Goal: Transaction & Acquisition: Purchase product/service

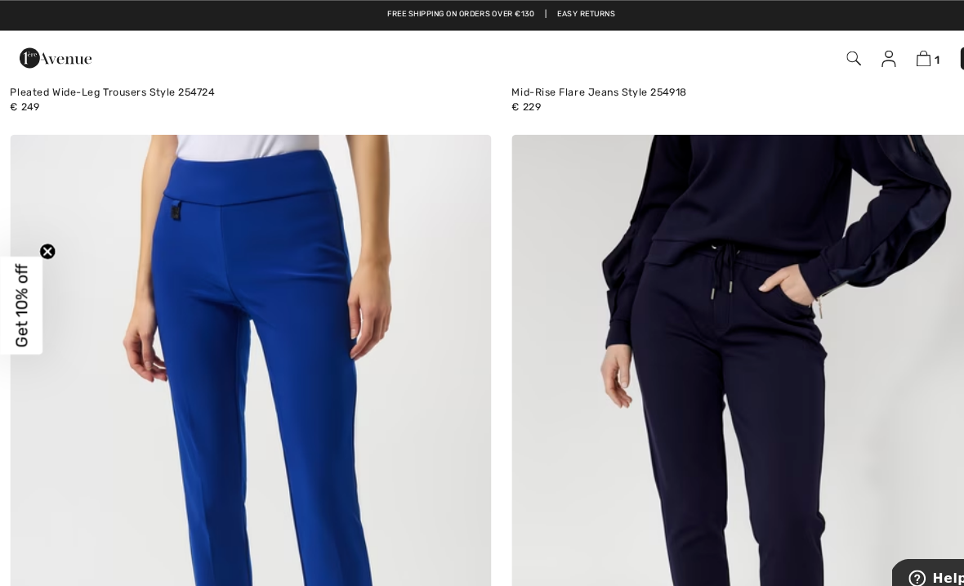
scroll to position [1595, 0]
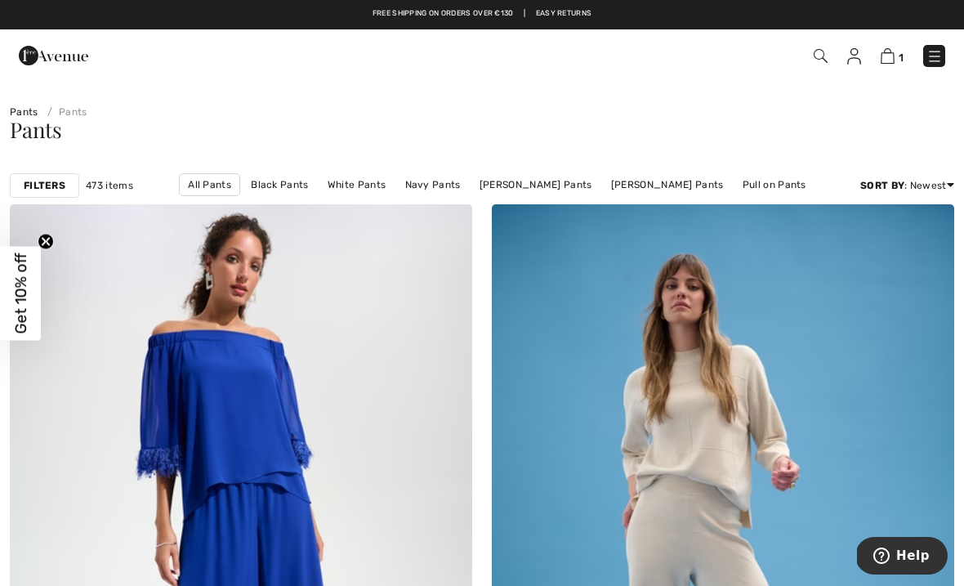
click at [942, 58] on img at bounding box center [935, 56] width 16 height 16
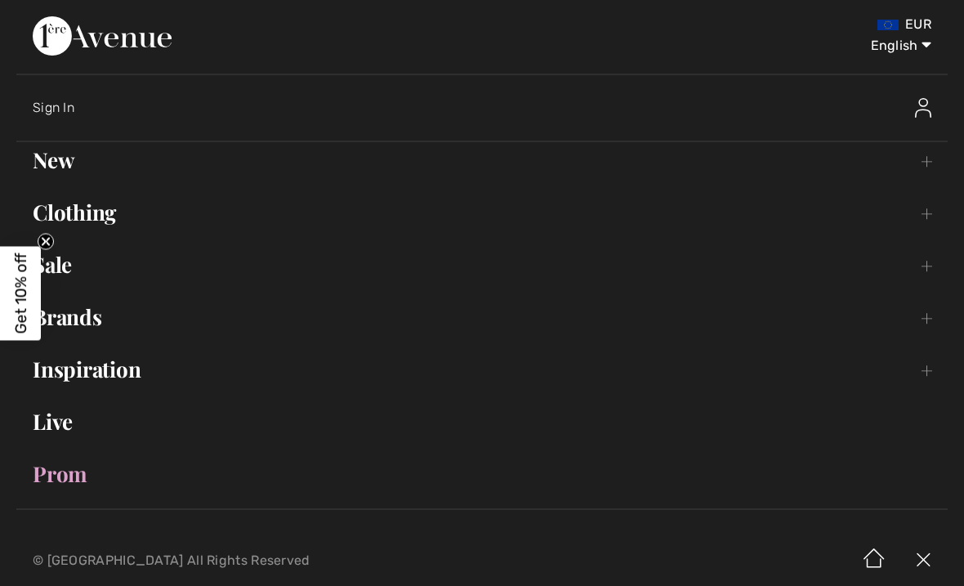
click at [63, 221] on link "Clothing Toggle submenu" at bounding box center [481, 212] width 931 height 36
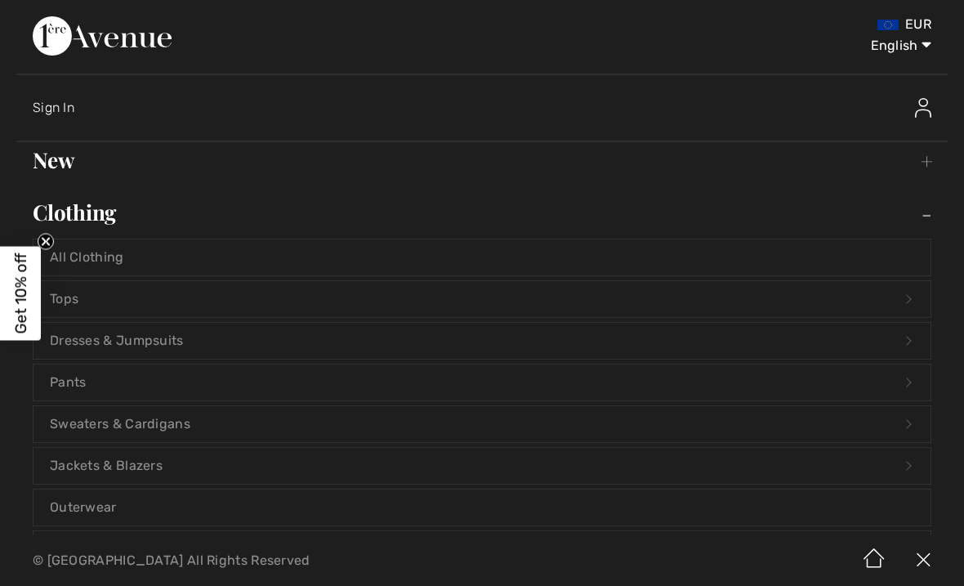
click at [78, 465] on link "Jackets & Blazers Open submenu" at bounding box center [481, 466] width 897 height 36
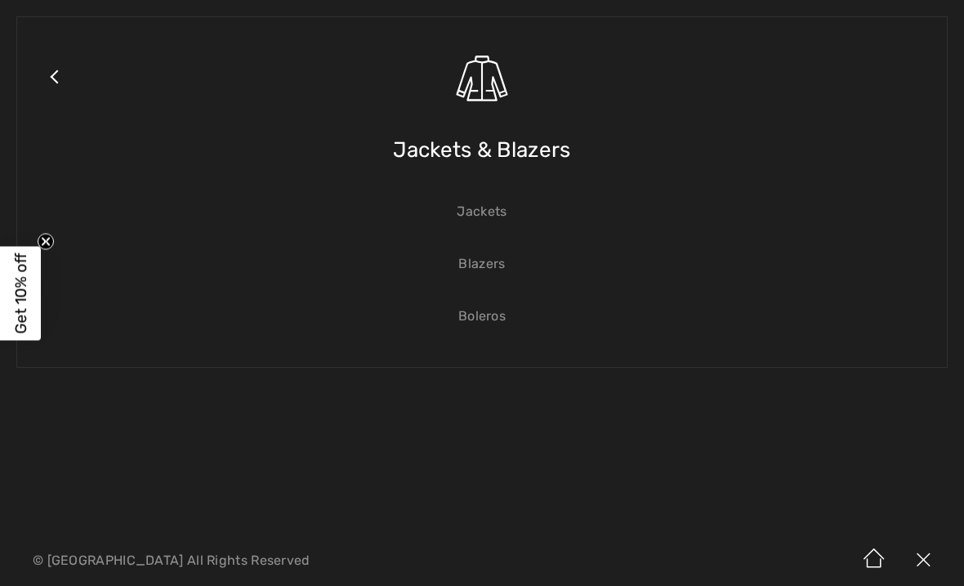
click at [489, 199] on link "Jackets" at bounding box center [481, 212] width 897 height 36
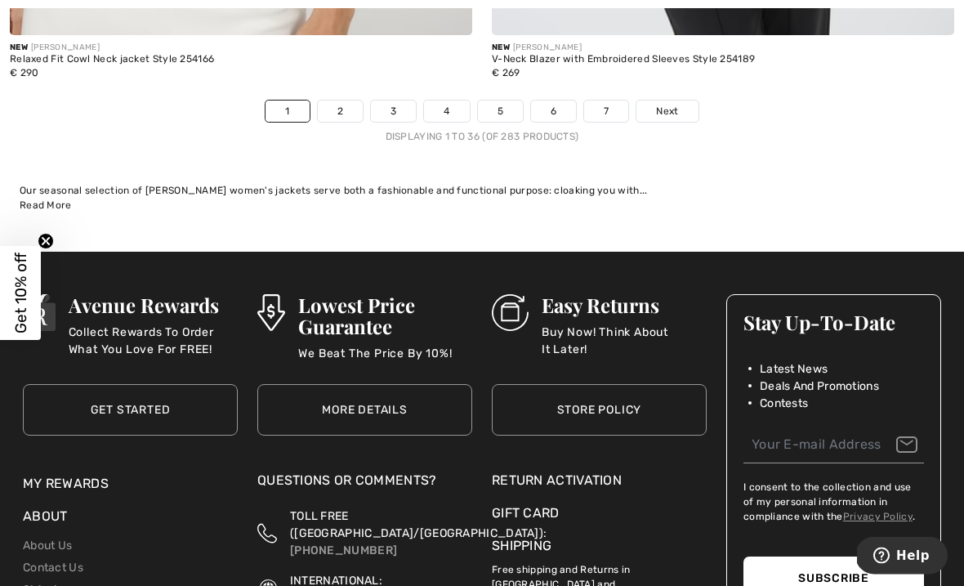
scroll to position [14256, 0]
click at [347, 100] on link "2" at bounding box center [340, 110] width 45 height 21
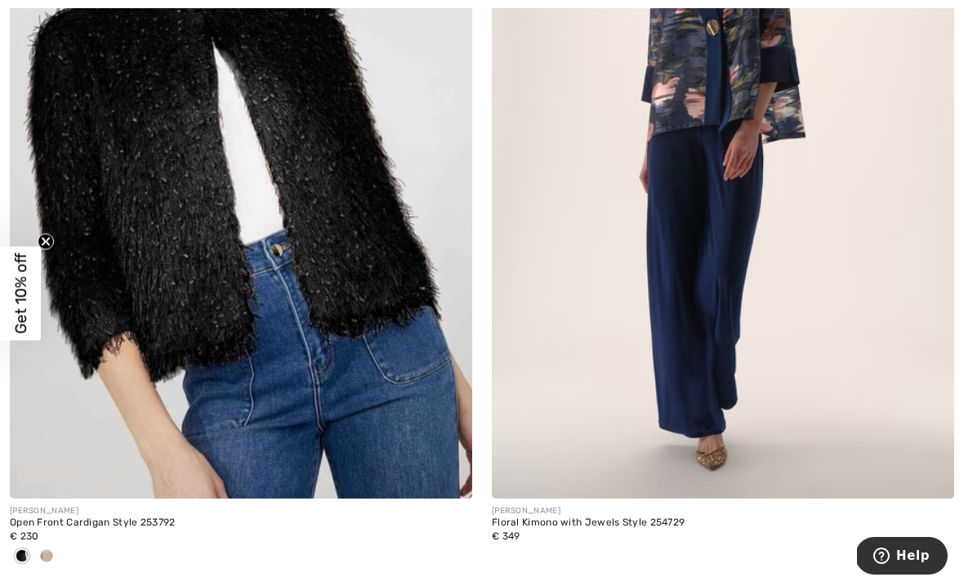
scroll to position [8973, 0]
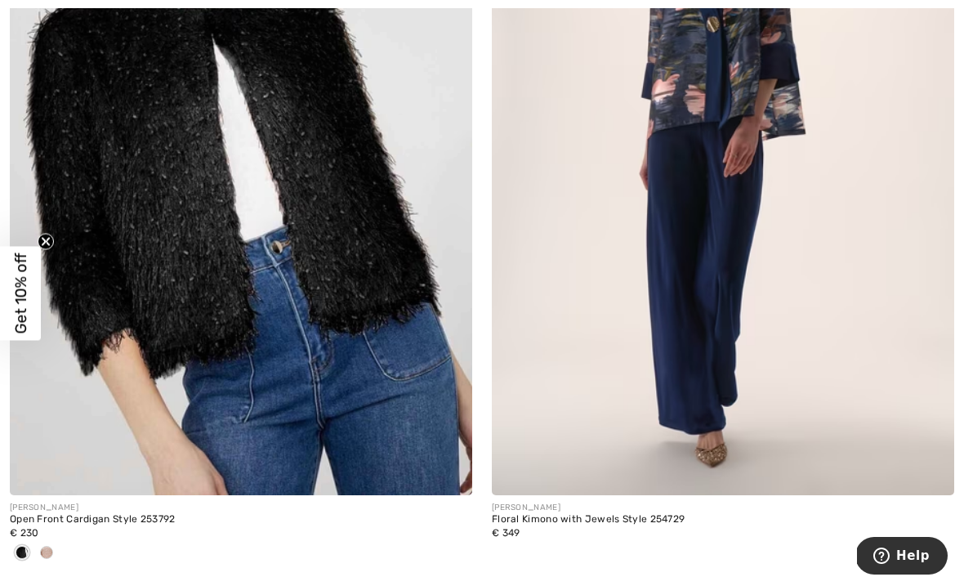
click at [702, 150] on img at bounding box center [723, 148] width 462 height 694
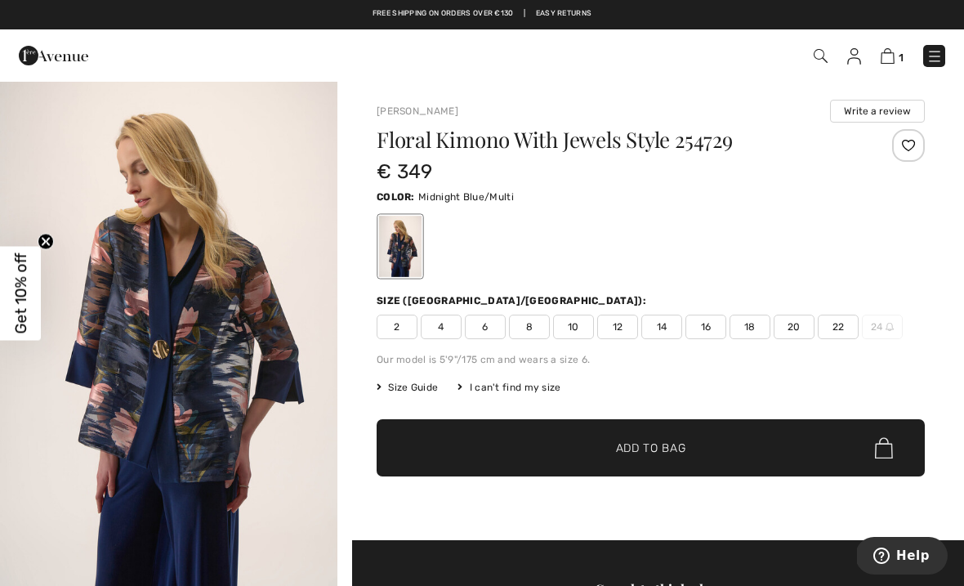
click at [622, 322] on span "12" at bounding box center [617, 327] width 41 height 25
click at [652, 447] on span "Add to Bag" at bounding box center [651, 448] width 70 height 17
click at [883, 68] on div "2 Added to Bag Frank Lyman Flare Formal Trousers Style 259004 € 160 Color: Midn…" at bounding box center [680, 55] width 555 height 33
click at [879, 65] on link "2" at bounding box center [891, 56] width 25 height 20
click at [931, 60] on img at bounding box center [935, 56] width 16 height 16
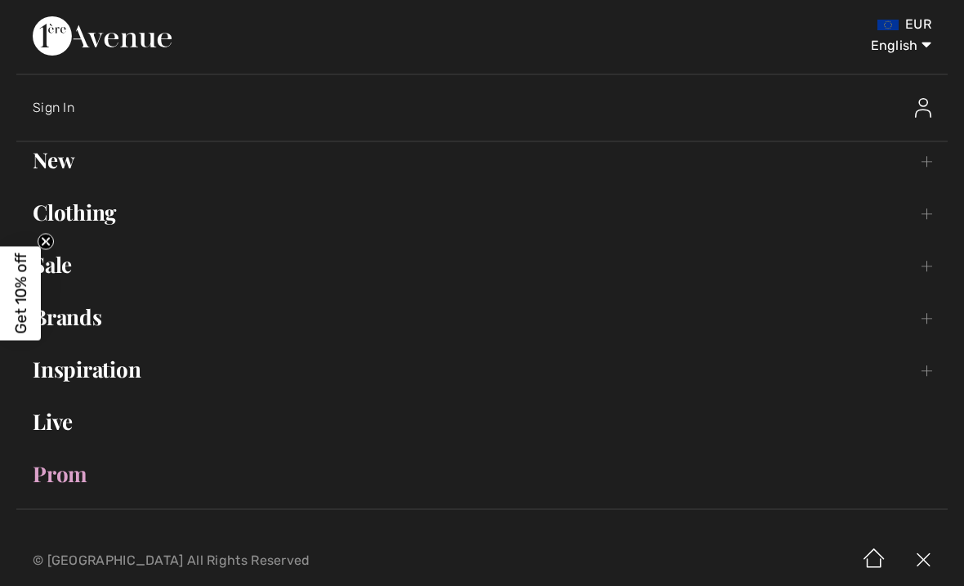
click at [83, 217] on link "Clothing Toggle submenu" at bounding box center [481, 212] width 931 height 36
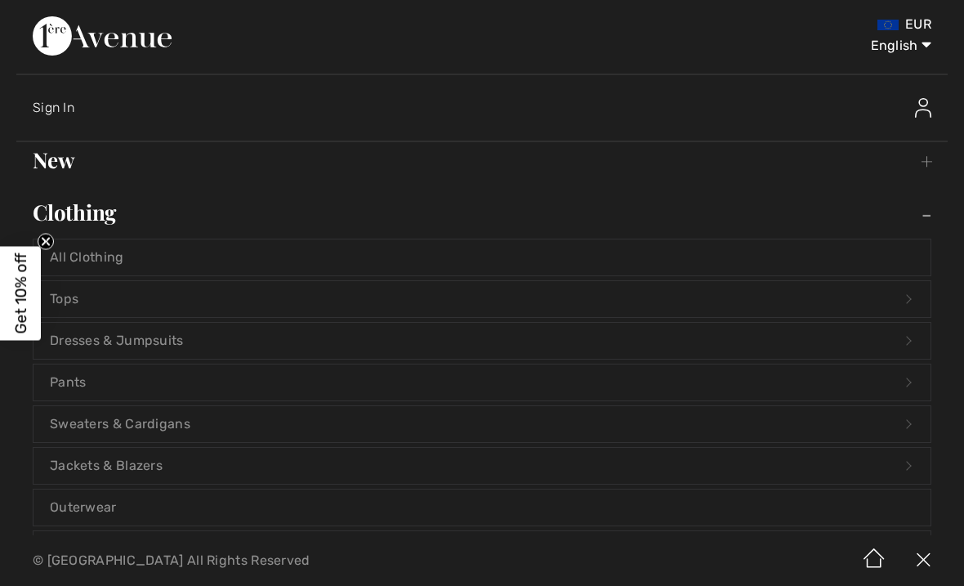
click at [73, 297] on link "Tops Open submenu" at bounding box center [481, 299] width 897 height 36
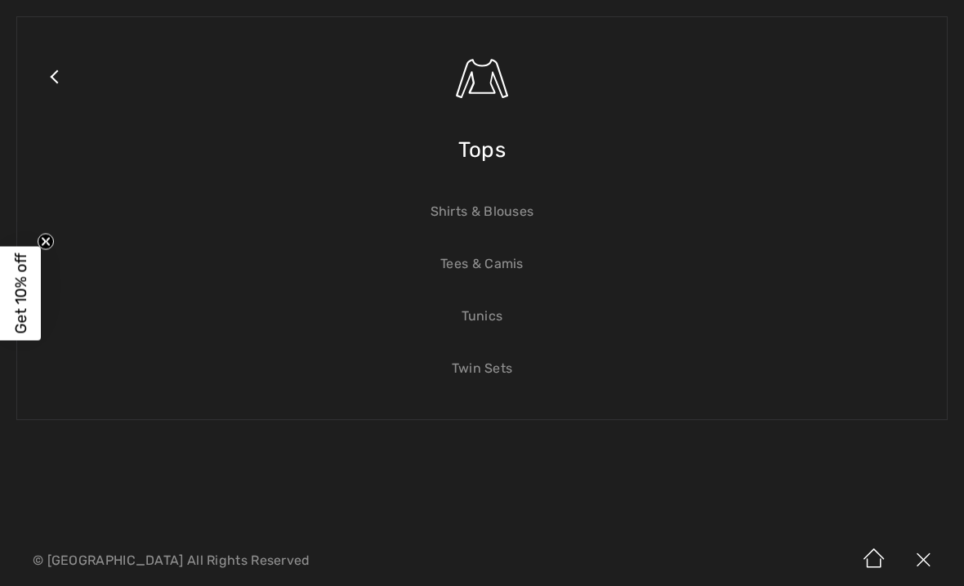
click at [460, 264] on link "Tees & Camis" at bounding box center [481, 264] width 897 height 36
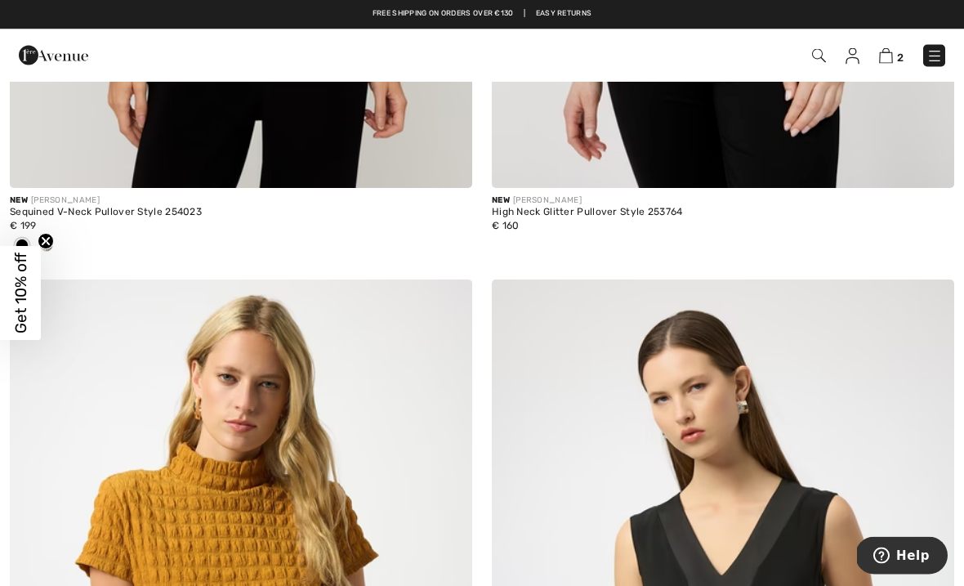
scroll to position [709, 0]
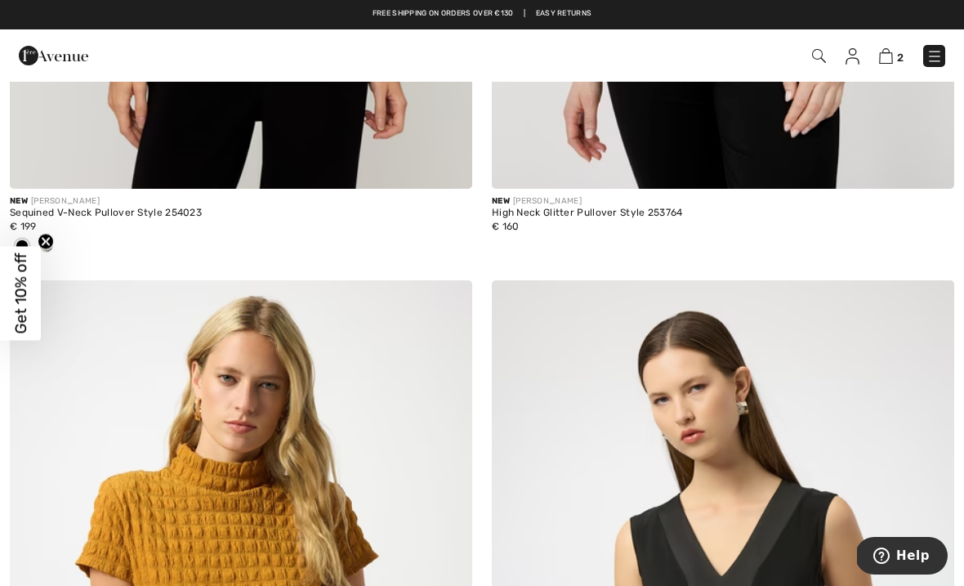
click at [47, 241] on span at bounding box center [46, 245] width 13 height 13
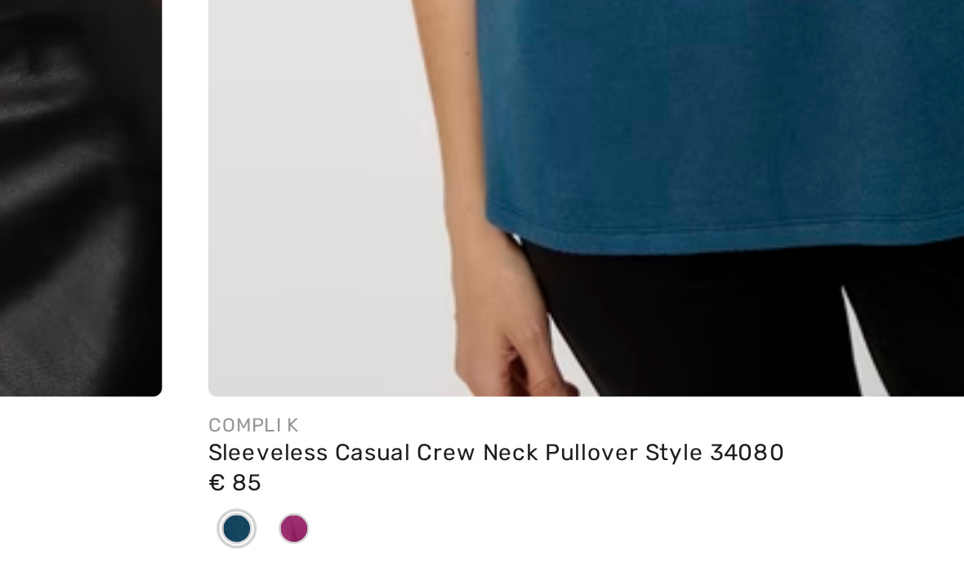
scroll to position [6814, 0]
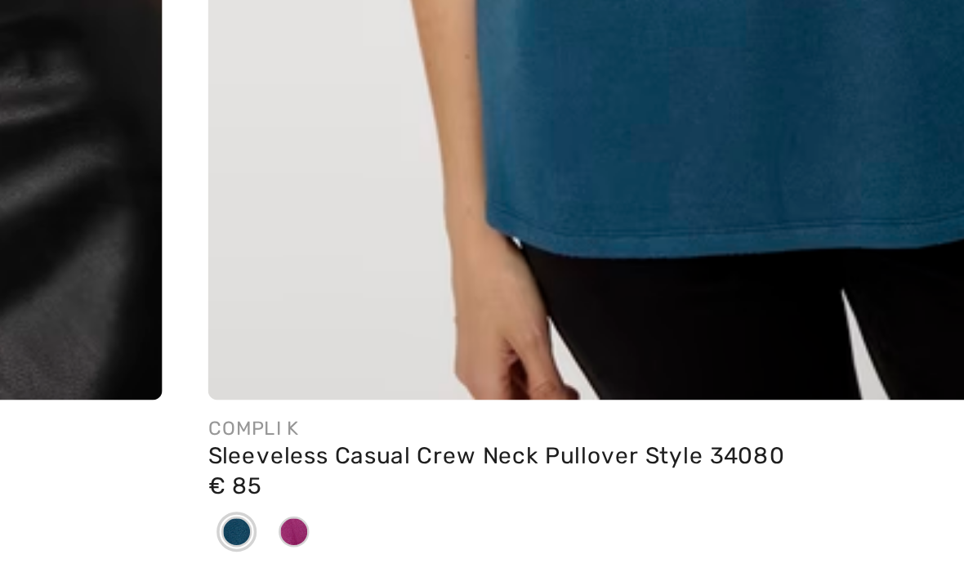
click at [492, 507] on div "Sleeveless Casual Crew Neck Pullover Style 34080" at bounding box center [723, 512] width 462 height 11
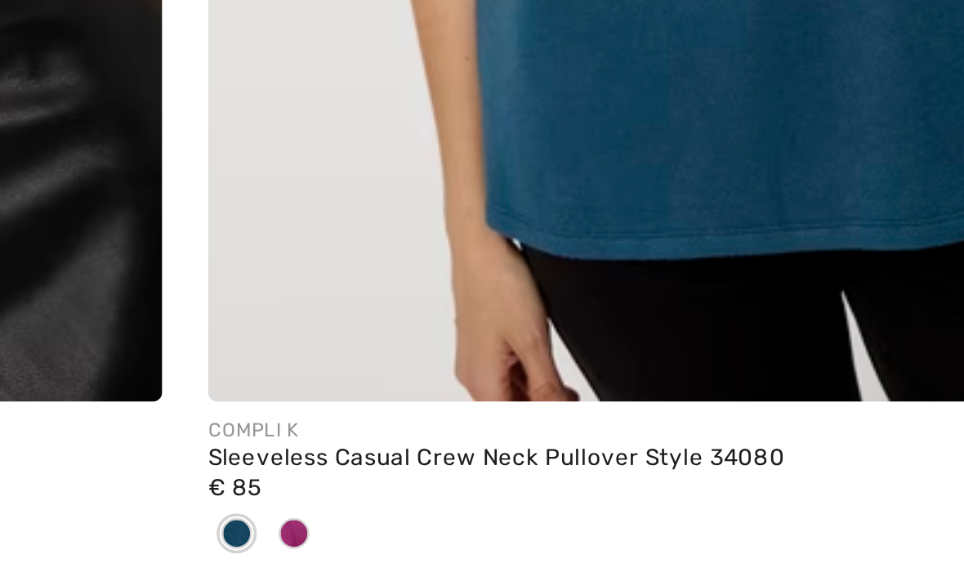
click at [492, 65] on img at bounding box center [723, 141] width 462 height 694
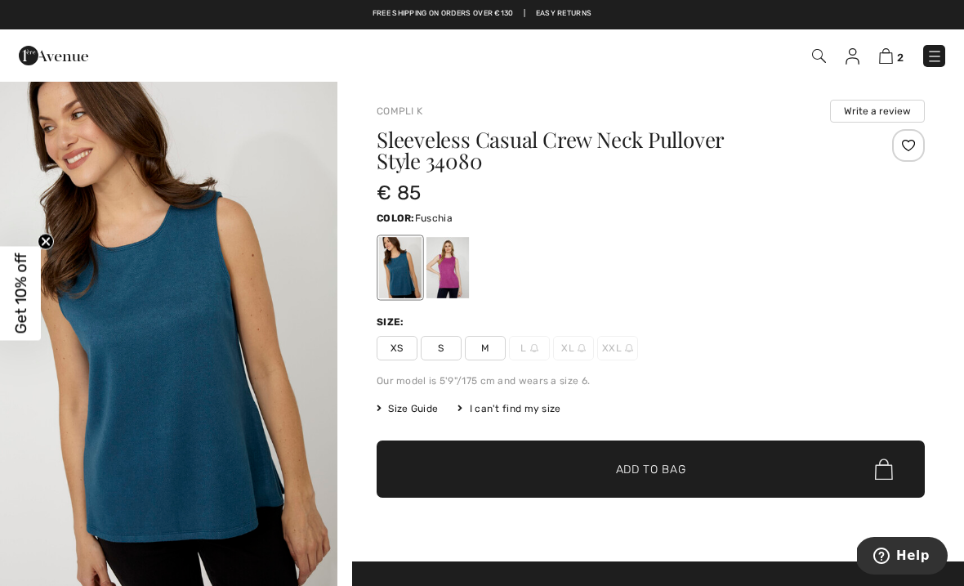
click at [449, 283] on div at bounding box center [447, 267] width 42 height 61
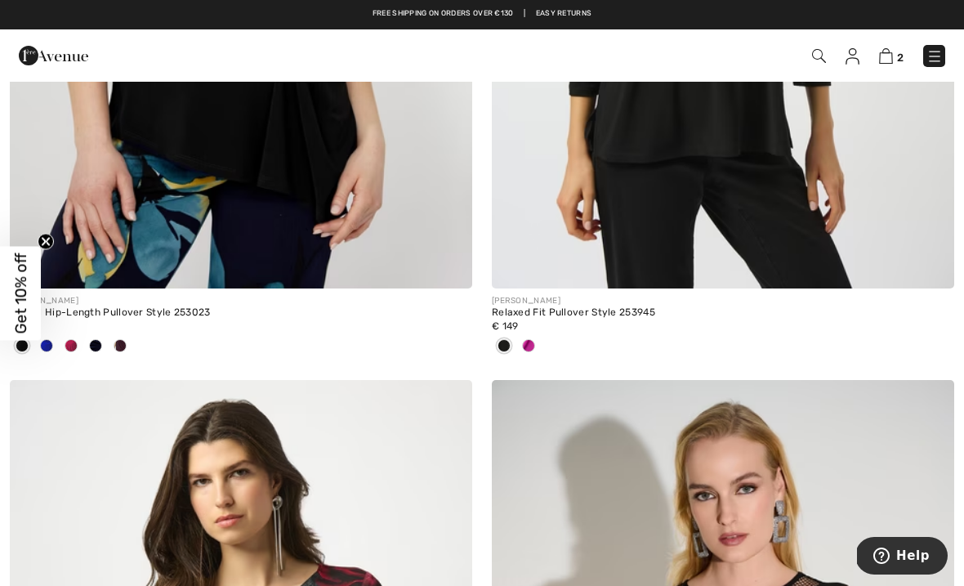
scroll to position [12674, 0]
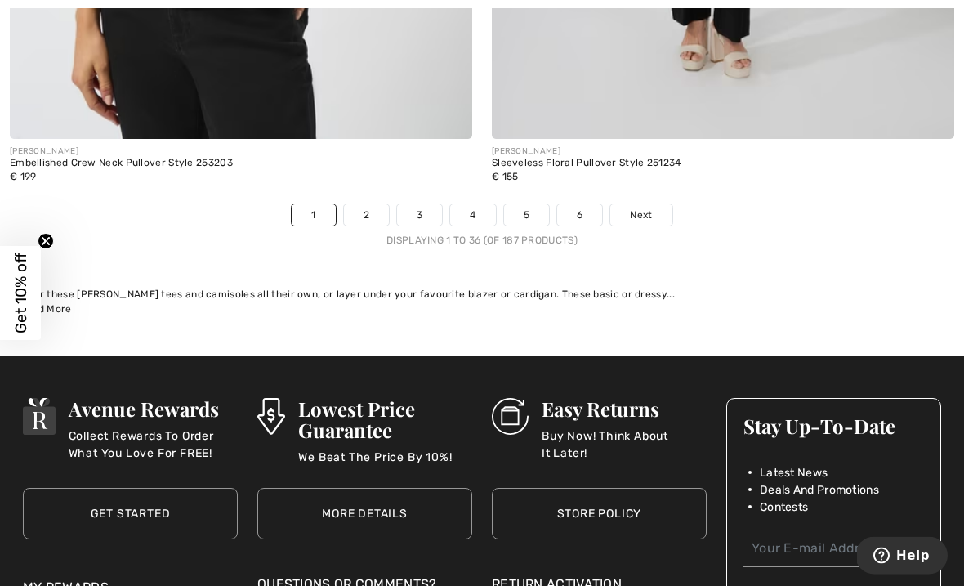
scroll to position [14368, 0]
click at [371, 204] on link "2" at bounding box center [366, 214] width 45 height 21
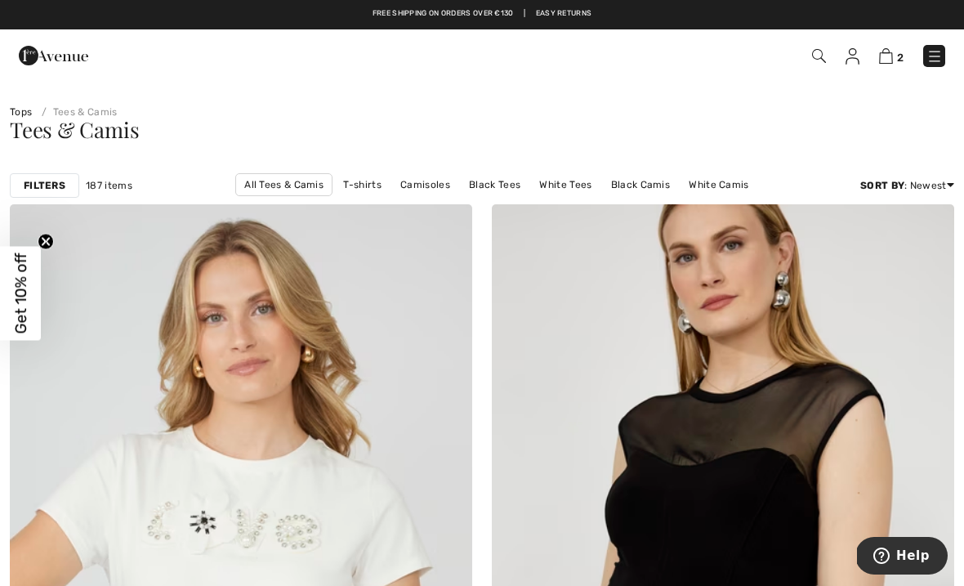
click at [60, 177] on div "Filters" at bounding box center [44, 185] width 69 height 25
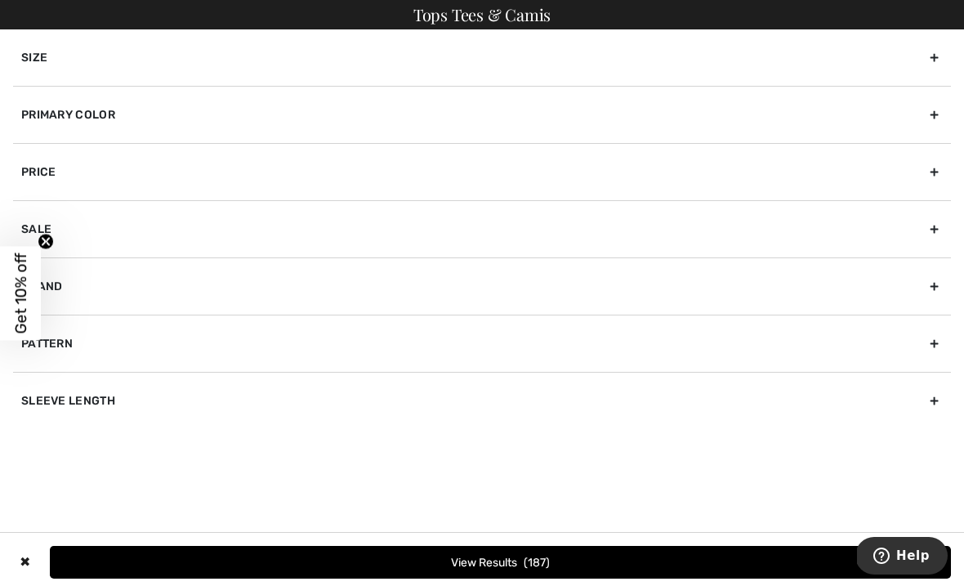
click at [89, 110] on div "Primary Color" at bounding box center [482, 114] width 938 height 57
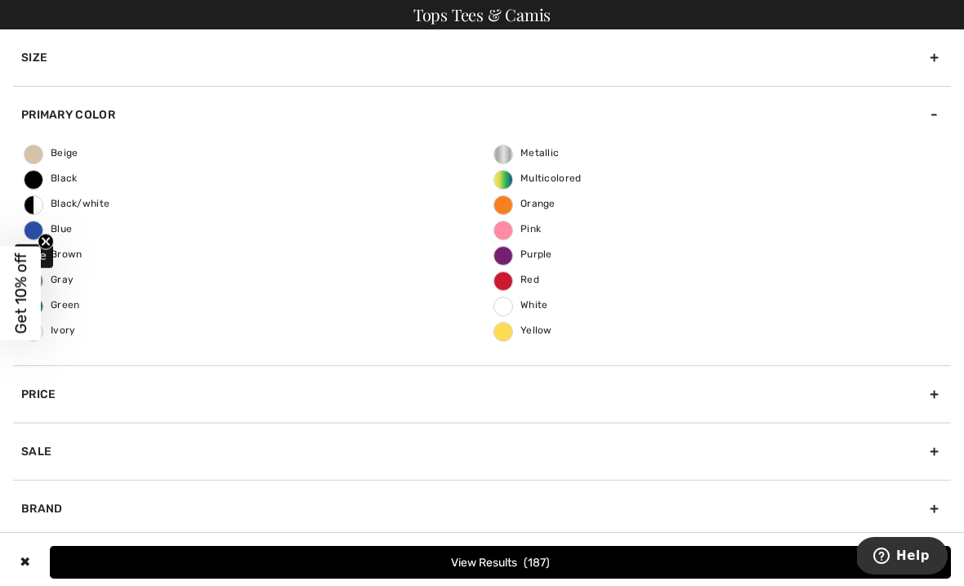
click at [70, 229] on span "Blue" at bounding box center [48, 228] width 47 height 11
click at [0, 0] on input "Blue" at bounding box center [0, 0] width 0 height 0
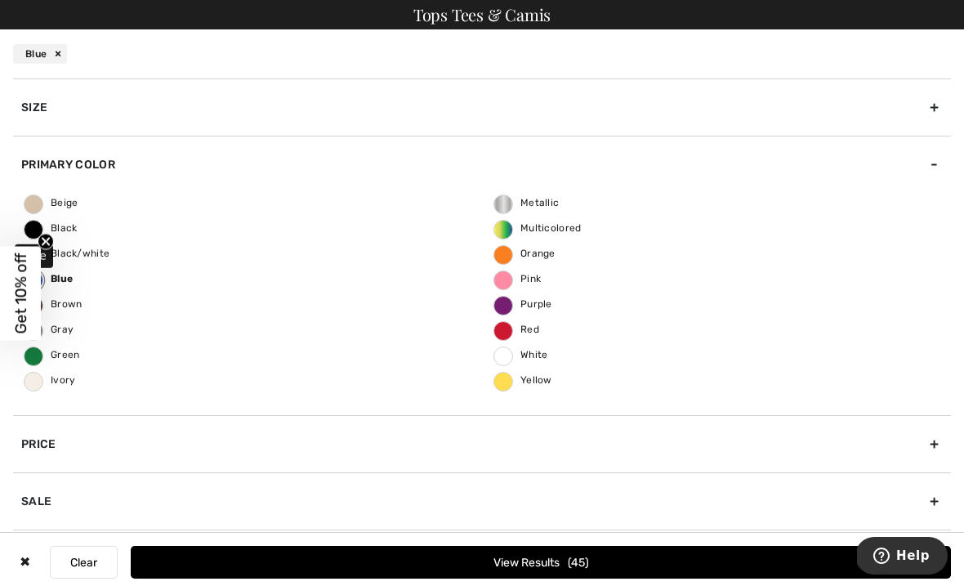
click at [502, 570] on button "View Results 45" at bounding box center [541, 562] width 820 height 33
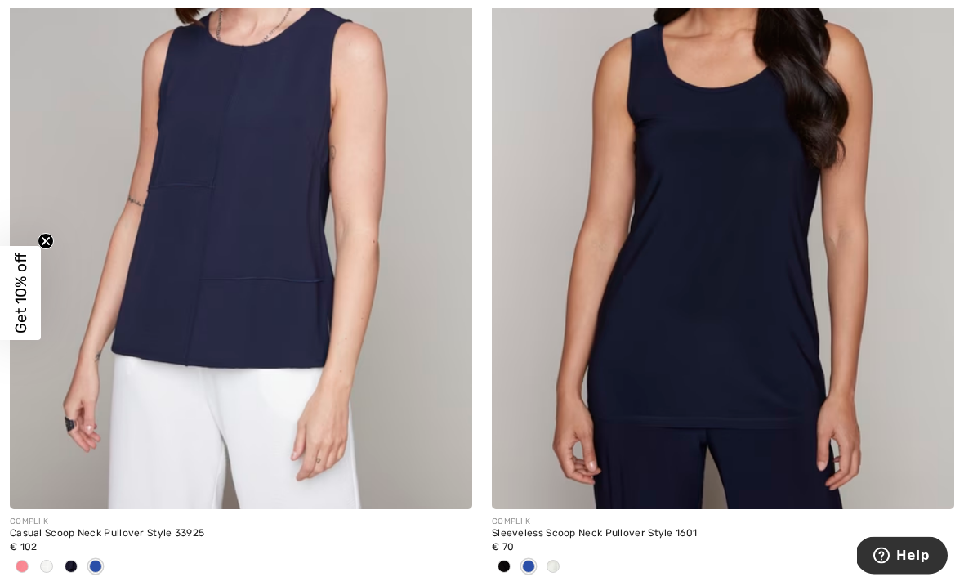
scroll to position [6035, 0]
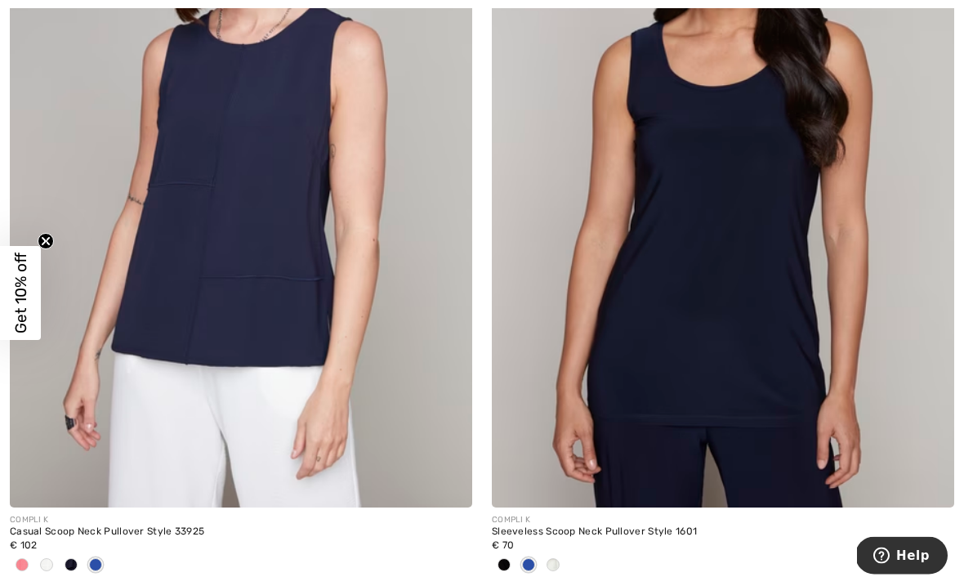
click at [656, 264] on img at bounding box center [723, 162] width 462 height 694
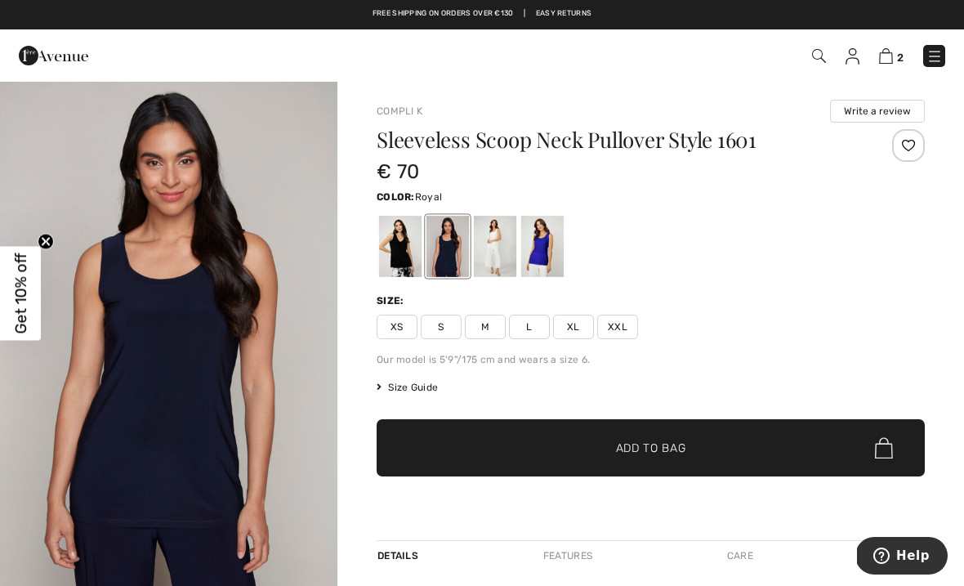
click at [553, 243] on div at bounding box center [542, 246] width 42 height 61
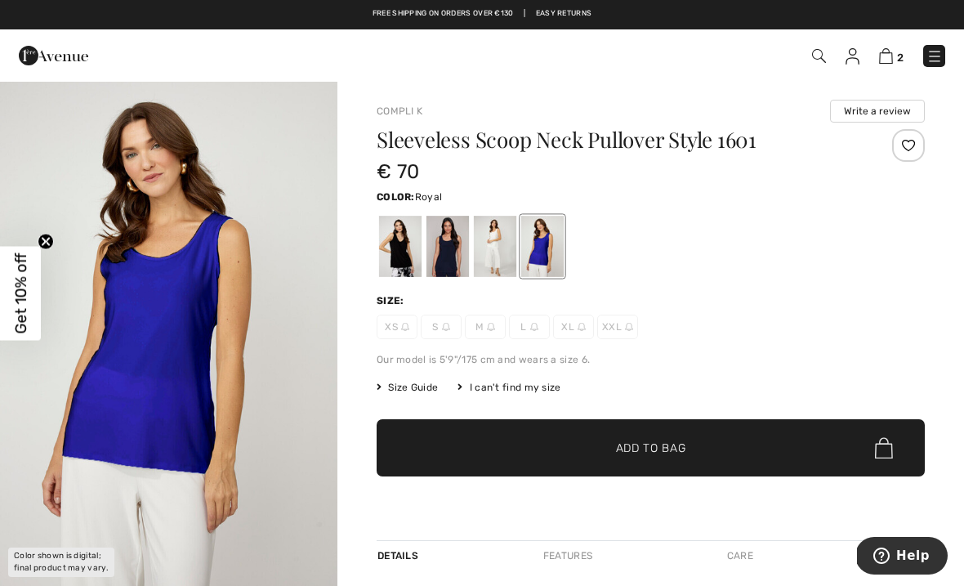
click at [499, 246] on div at bounding box center [495, 246] width 42 height 61
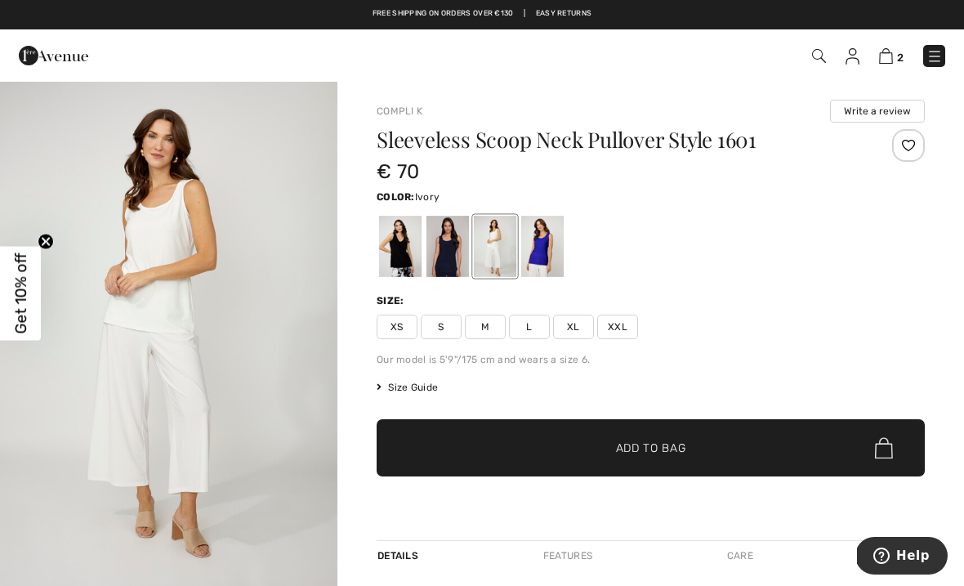
click at [451, 244] on div at bounding box center [447, 246] width 42 height 61
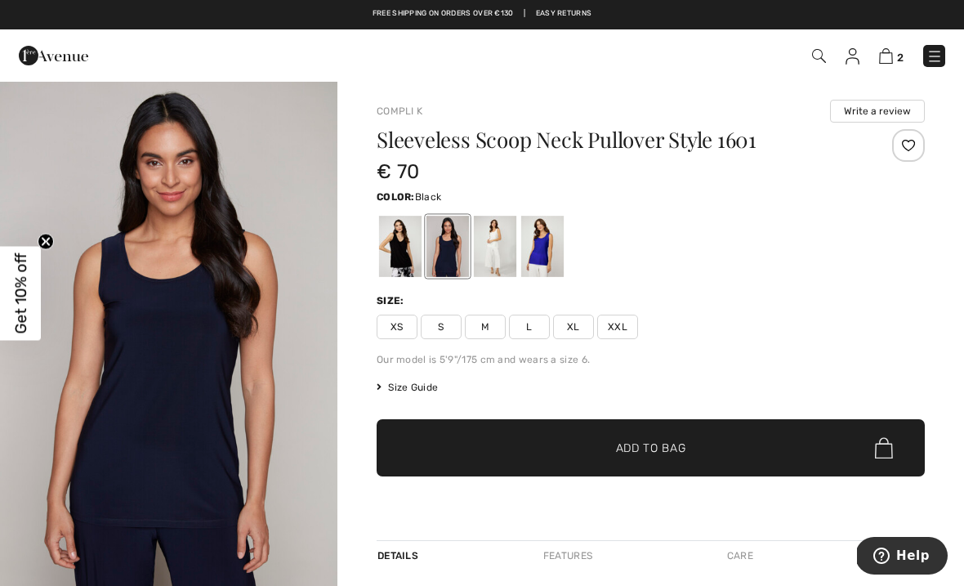
click at [405, 253] on div at bounding box center [400, 246] width 42 height 61
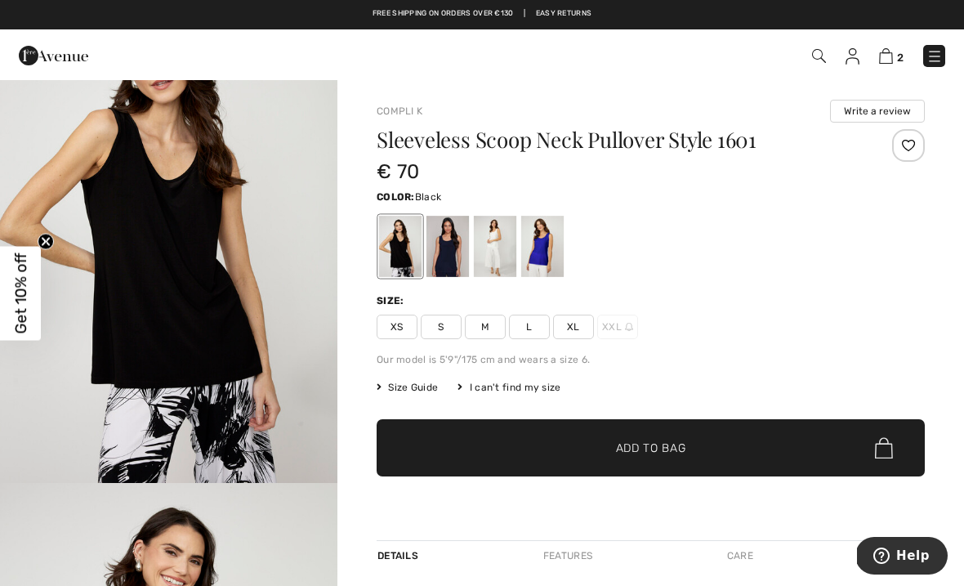
scroll to position [104, 0]
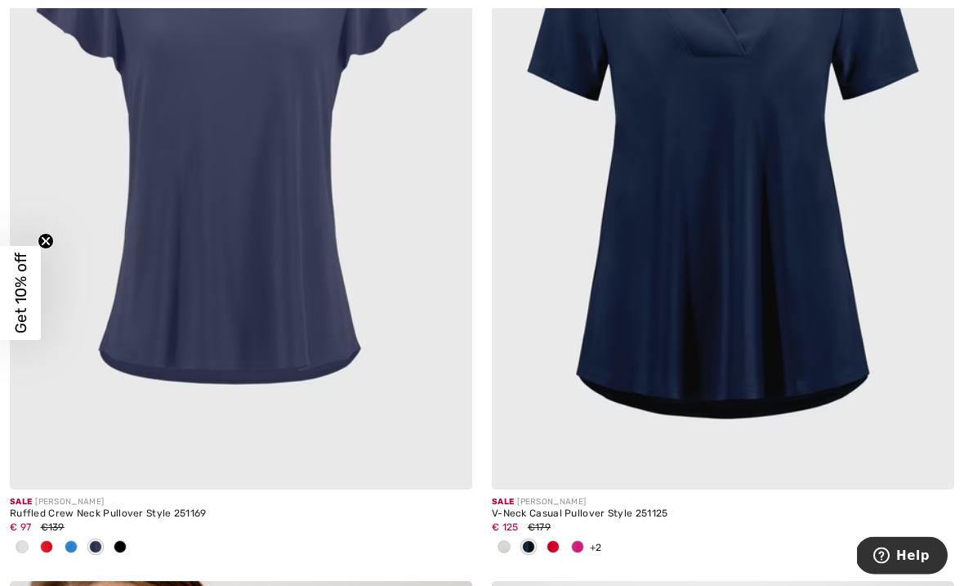
scroll to position [10173, 0]
click at [676, 216] on img at bounding box center [723, 143] width 462 height 694
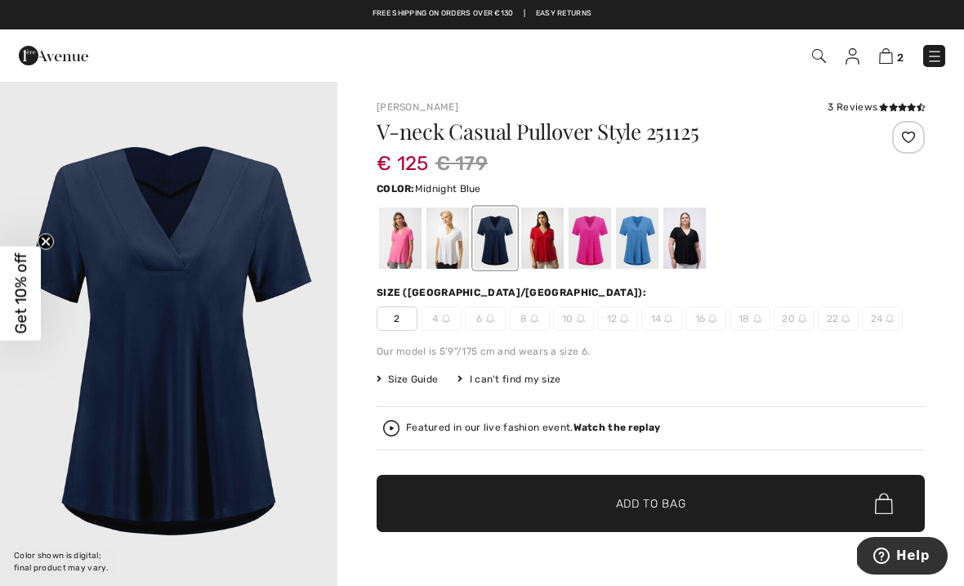
click at [453, 243] on div at bounding box center [447, 238] width 42 height 61
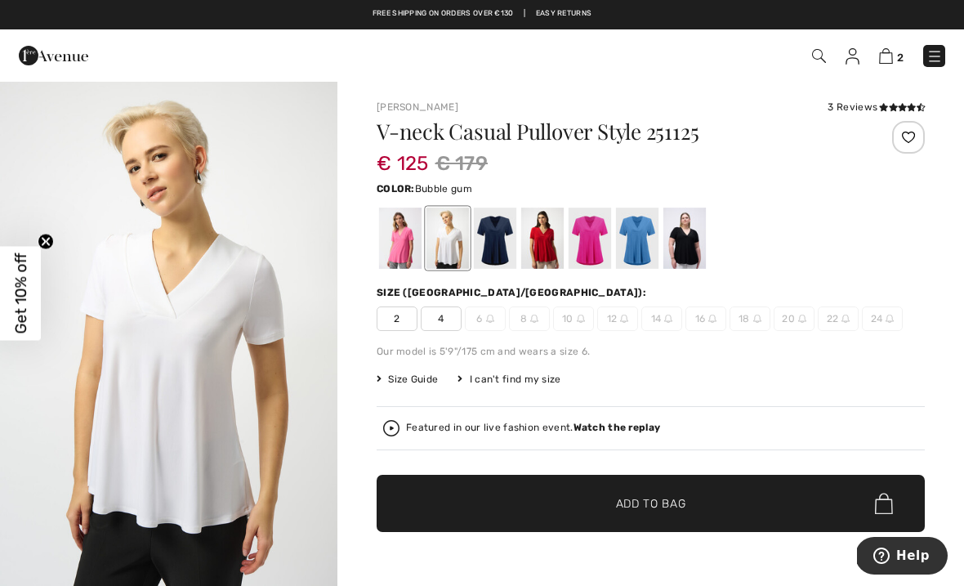
click at [392, 245] on div at bounding box center [400, 238] width 42 height 61
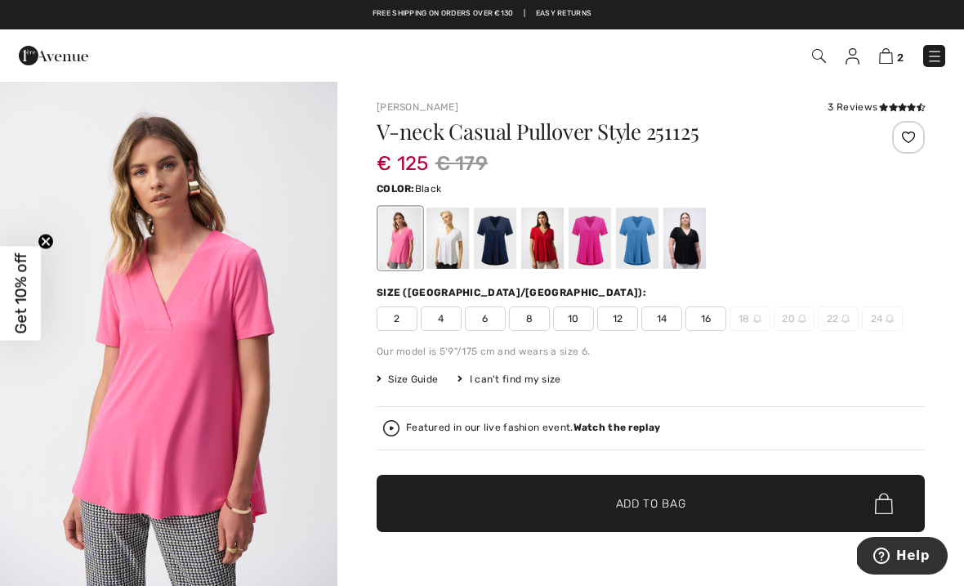
click at [679, 239] on div at bounding box center [684, 238] width 42 height 61
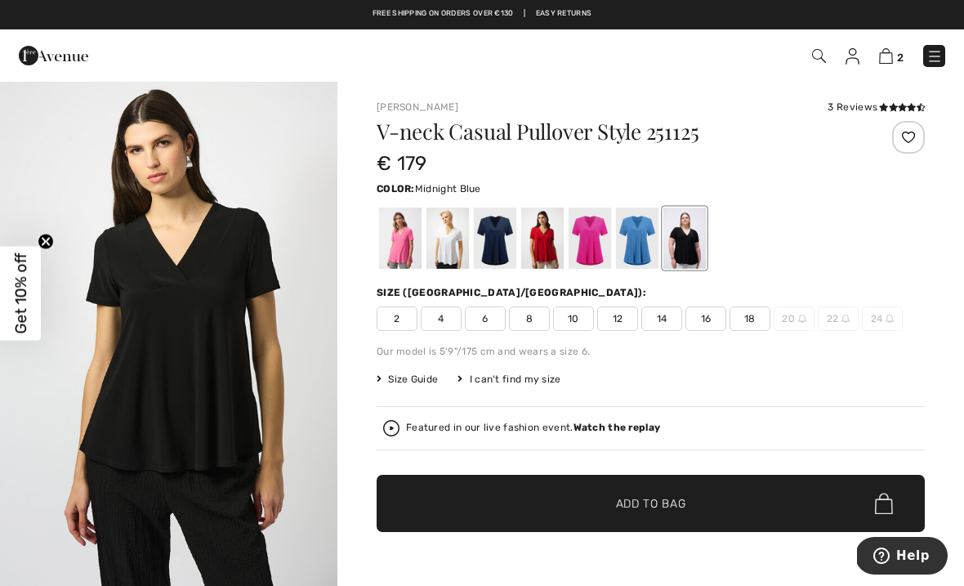
click at [488, 240] on div at bounding box center [495, 238] width 42 height 61
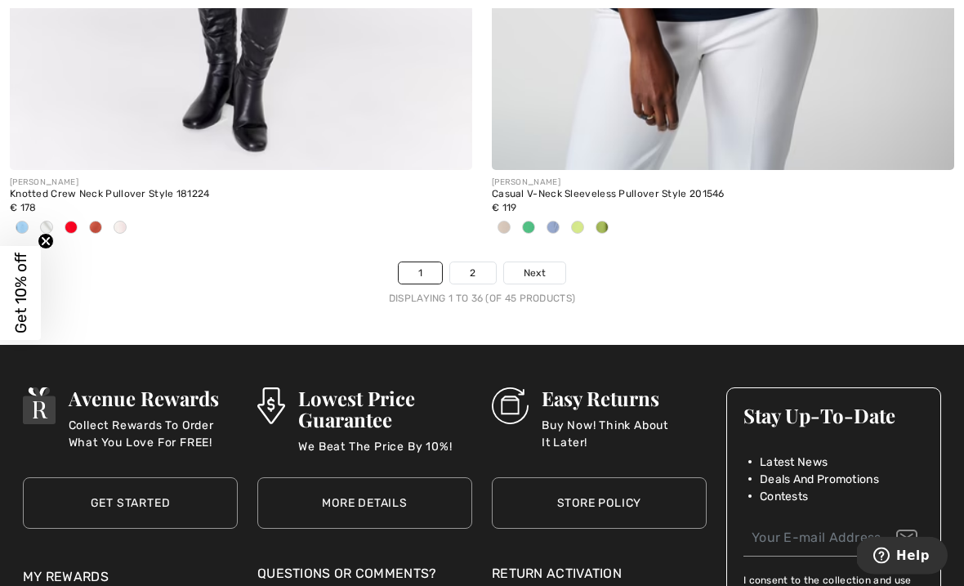
scroll to position [14391, 0]
click at [486, 270] on link "2" at bounding box center [472, 272] width 45 height 21
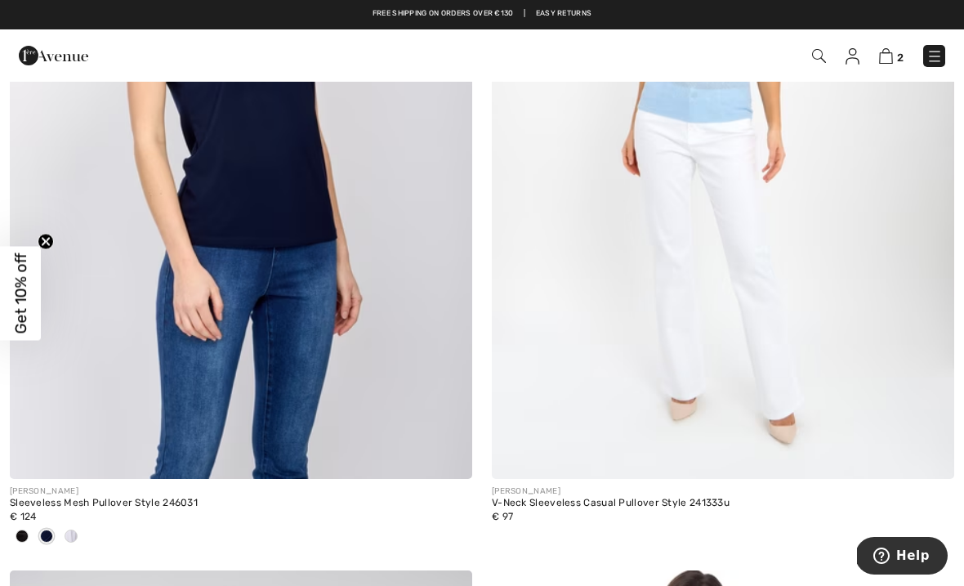
scroll to position [418, 0]
click at [244, 141] on img at bounding box center [241, 133] width 462 height 694
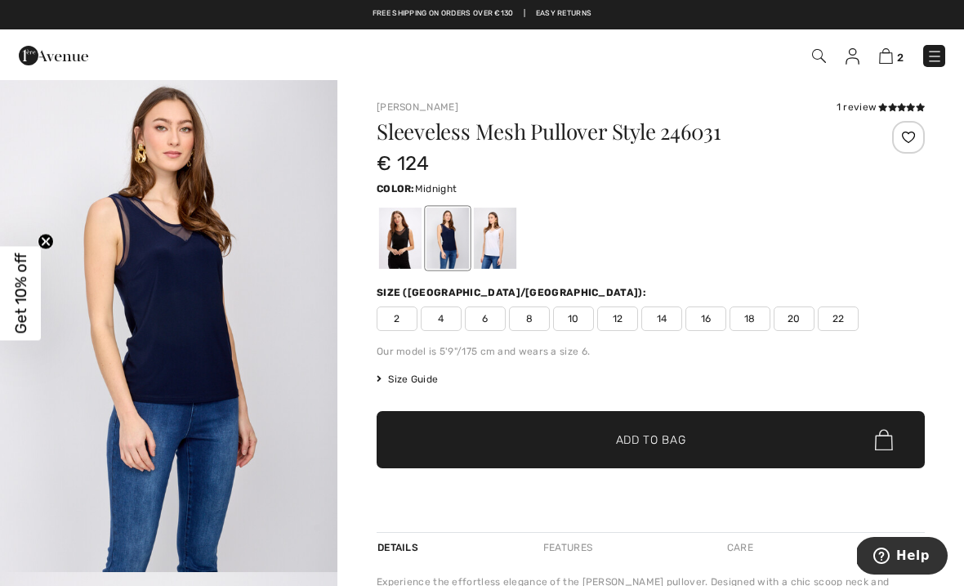
scroll to position [12, 0]
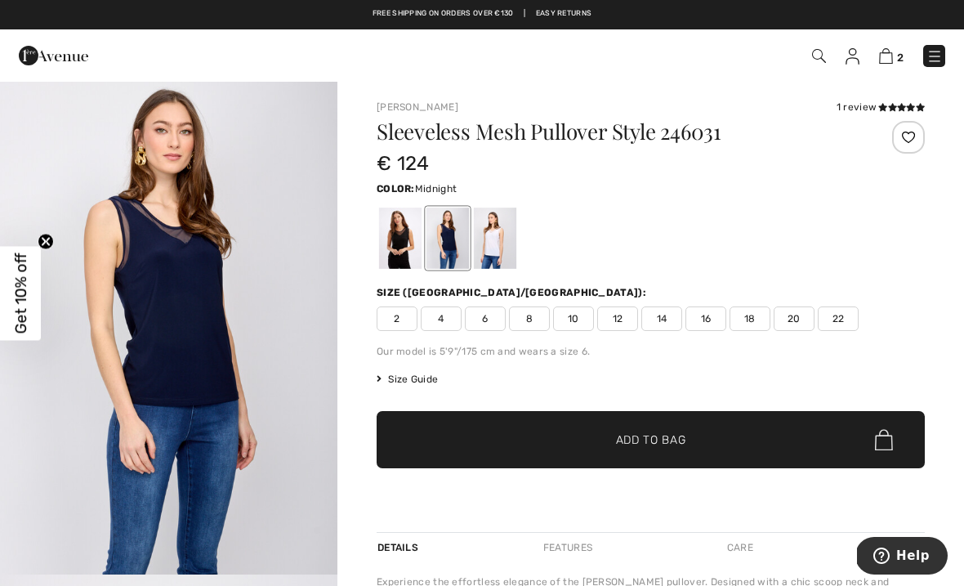
click at [449, 234] on div at bounding box center [447, 238] width 42 height 61
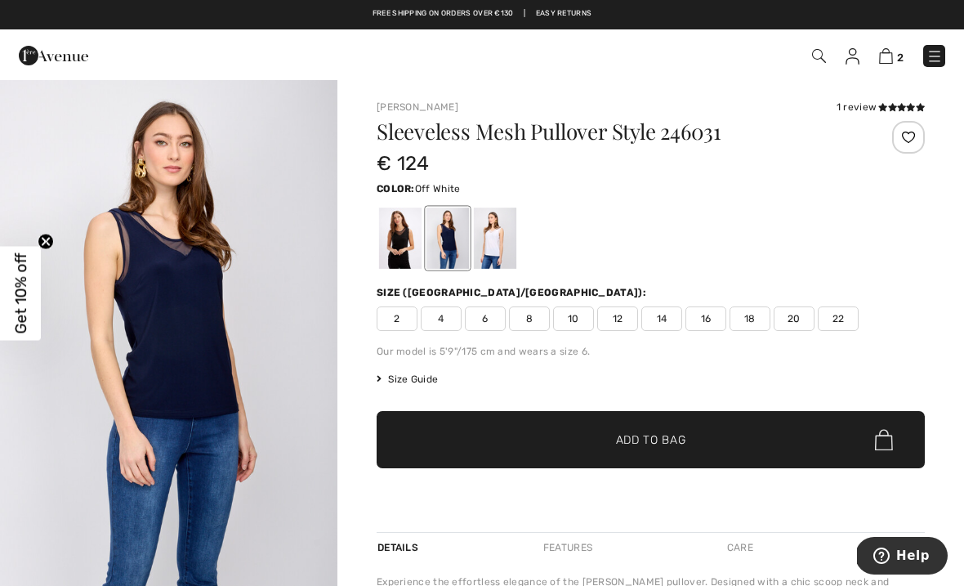
click at [498, 248] on div at bounding box center [495, 238] width 42 height 61
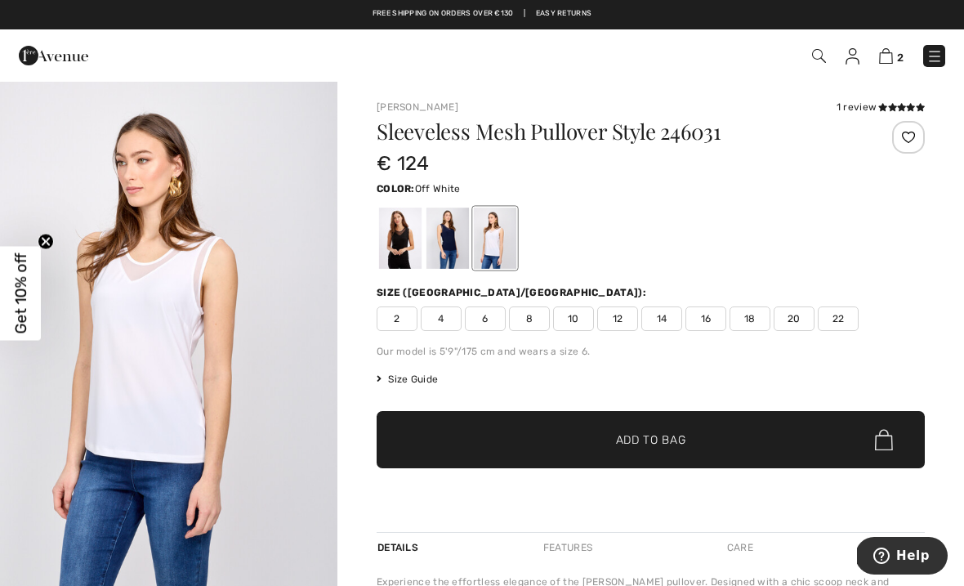
click at [400, 248] on div at bounding box center [400, 238] width 42 height 61
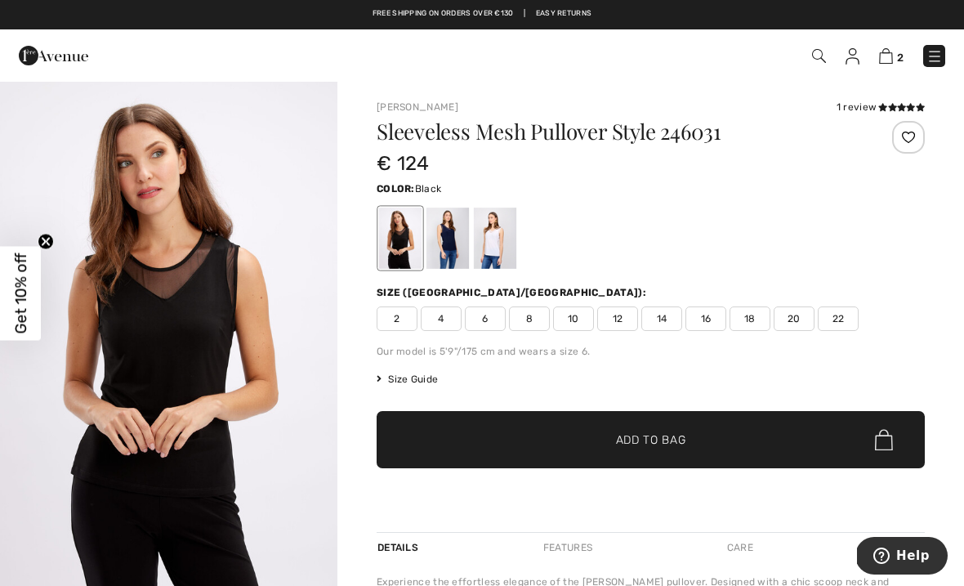
click at [454, 243] on div at bounding box center [447, 238] width 42 height 61
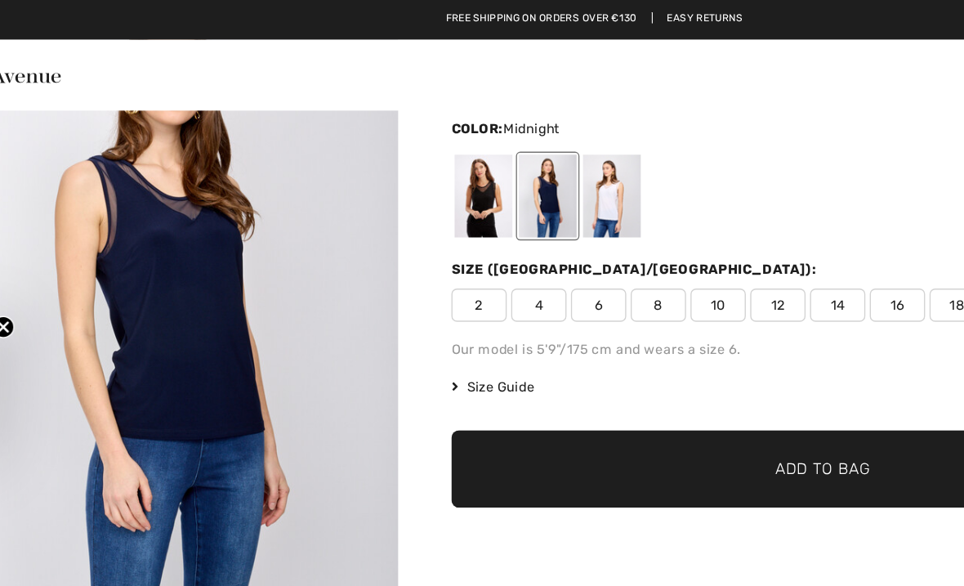
scroll to position [85, 0]
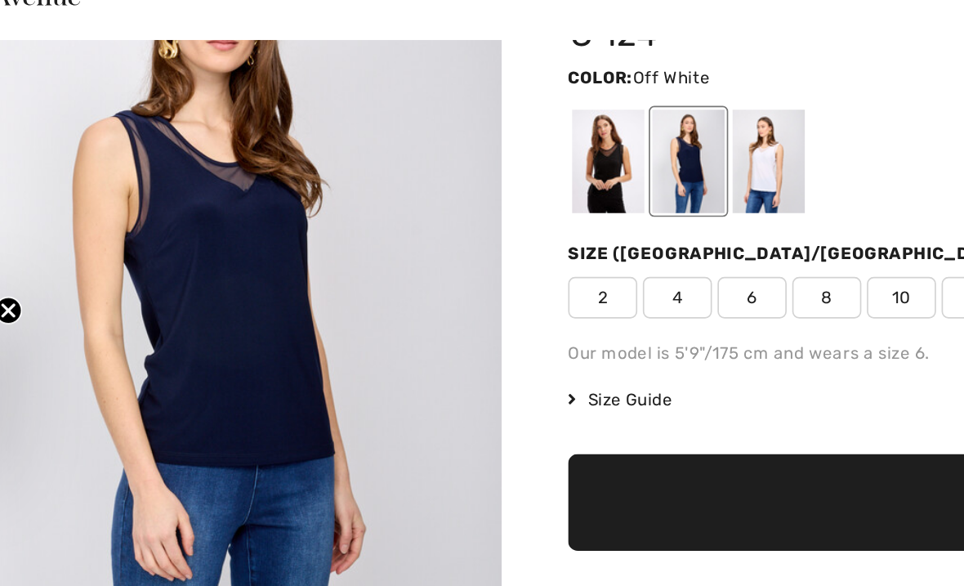
click at [474, 123] on div at bounding box center [495, 153] width 42 height 61
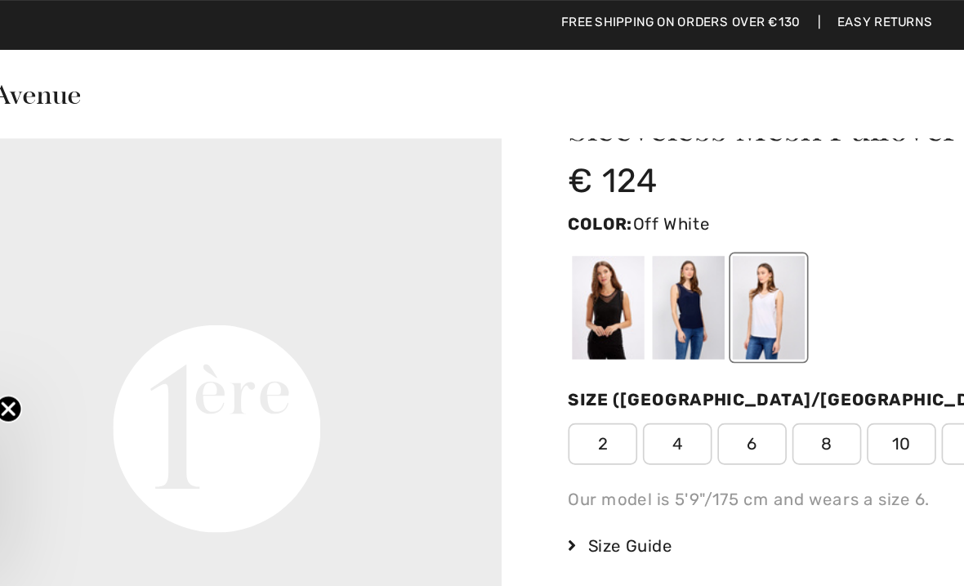
scroll to position [34, 0]
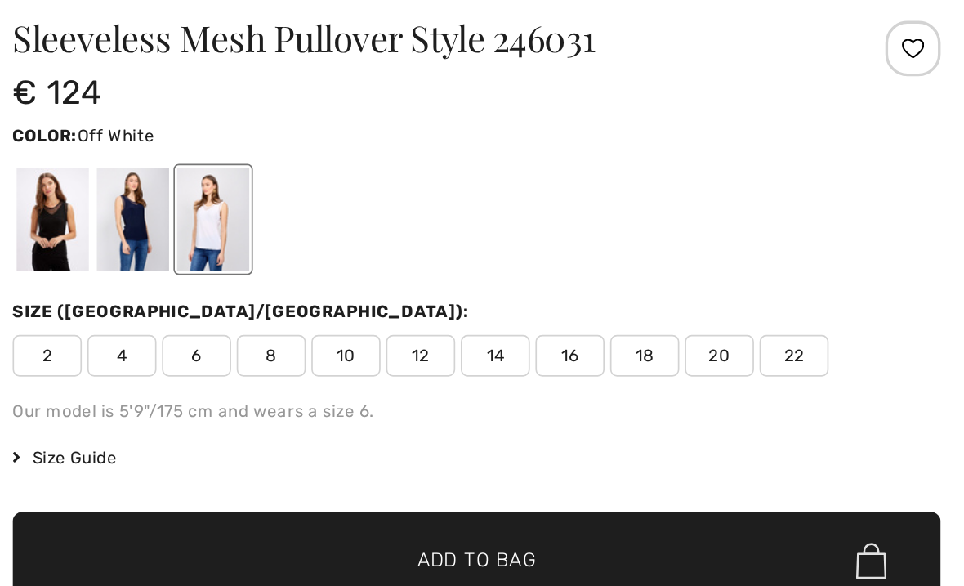
click at [377, 337] on span "Size Guide" at bounding box center [407, 344] width 61 height 15
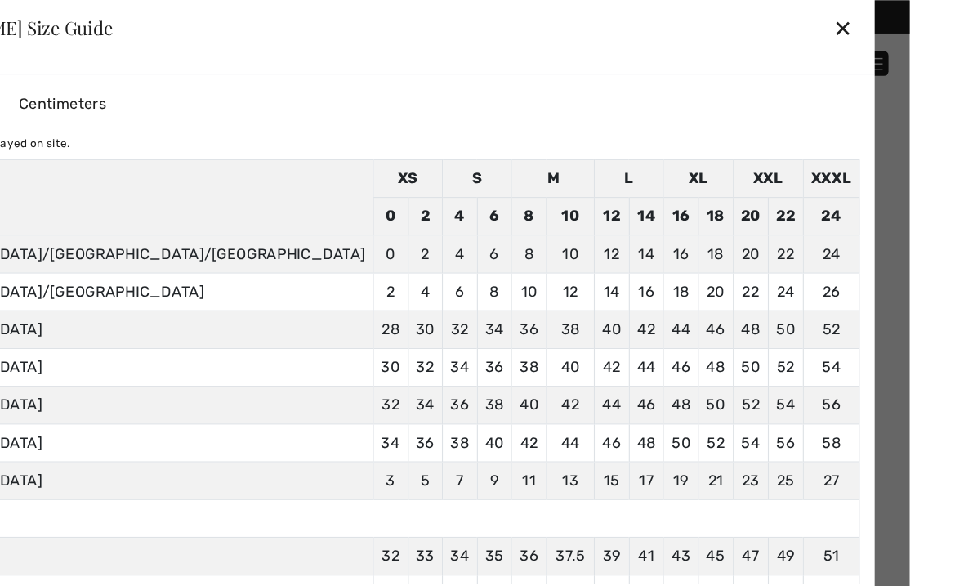
scroll to position [0, 0]
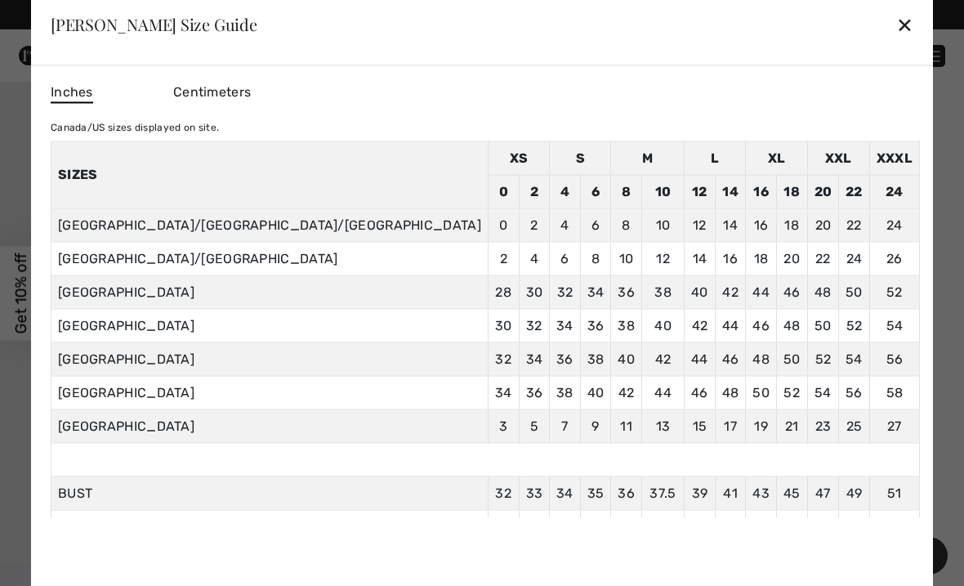
click at [715, 261] on td "16" at bounding box center [730, 258] width 31 height 33
click at [715, 187] on td "14" at bounding box center [730, 191] width 31 height 33
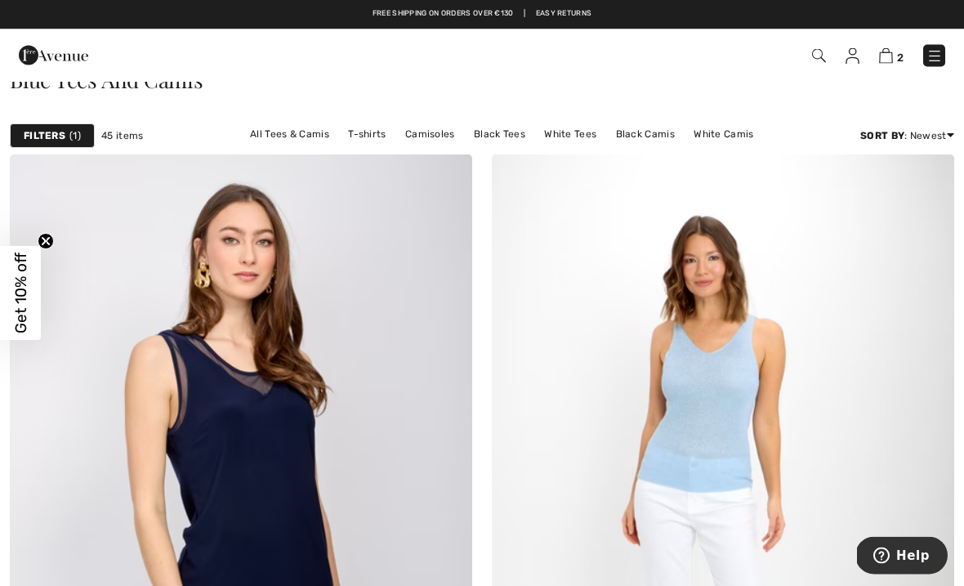
scroll to position [52, 0]
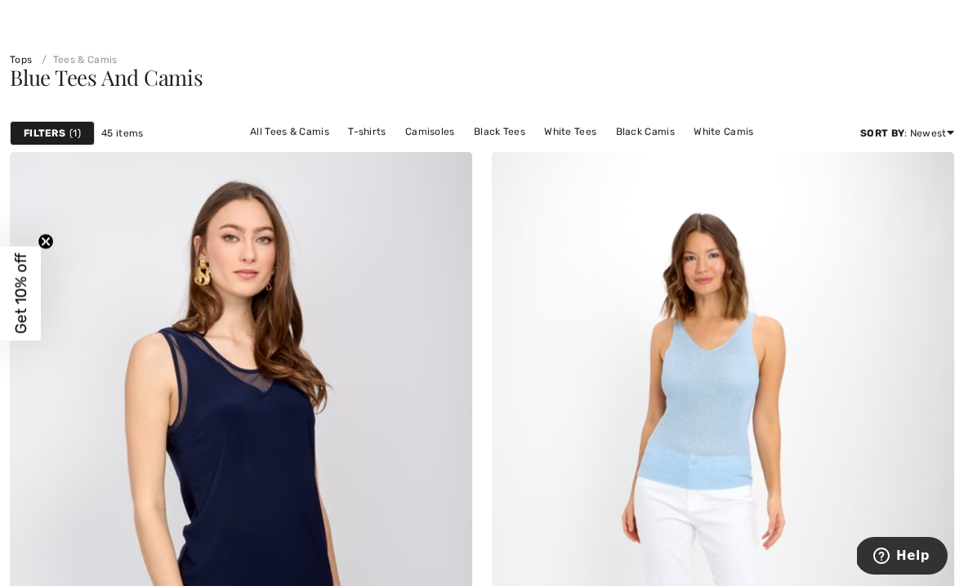
click at [200, 442] on img at bounding box center [241, 499] width 462 height 694
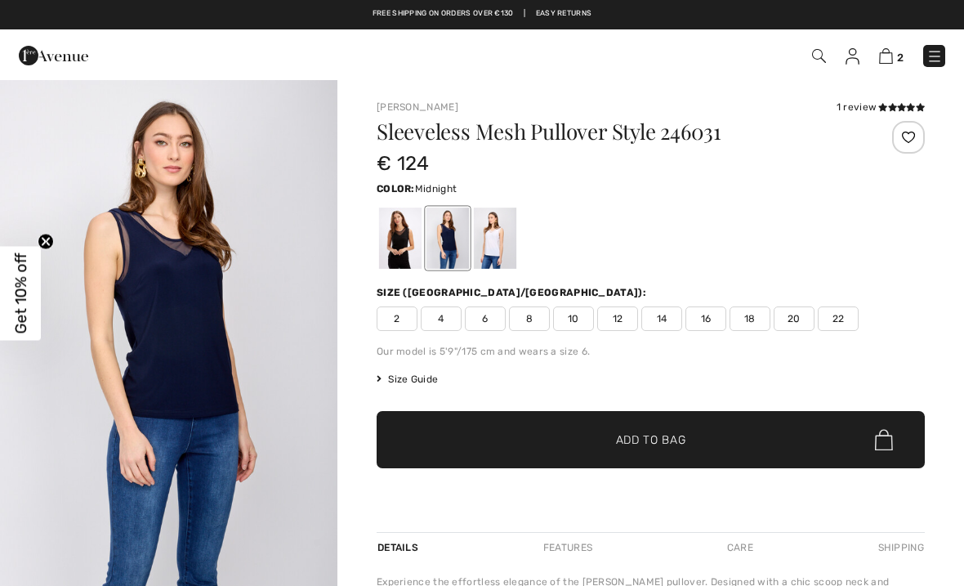
scroll to position [2, 0]
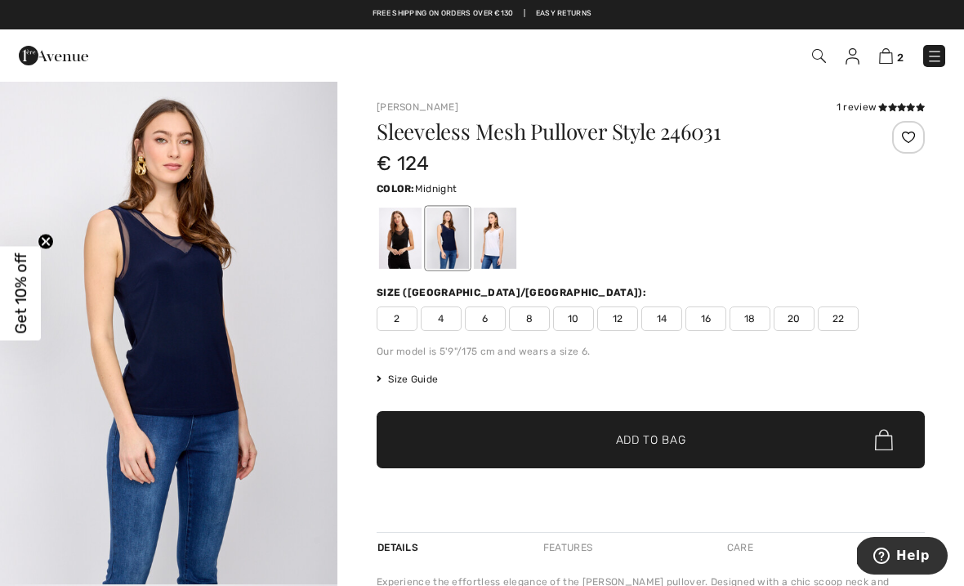
click at [663, 321] on span "14" at bounding box center [661, 318] width 41 height 25
click at [717, 461] on span "✔ Added to Bag Add to Bag" at bounding box center [651, 439] width 548 height 57
click at [891, 57] on img at bounding box center [886, 56] width 14 height 16
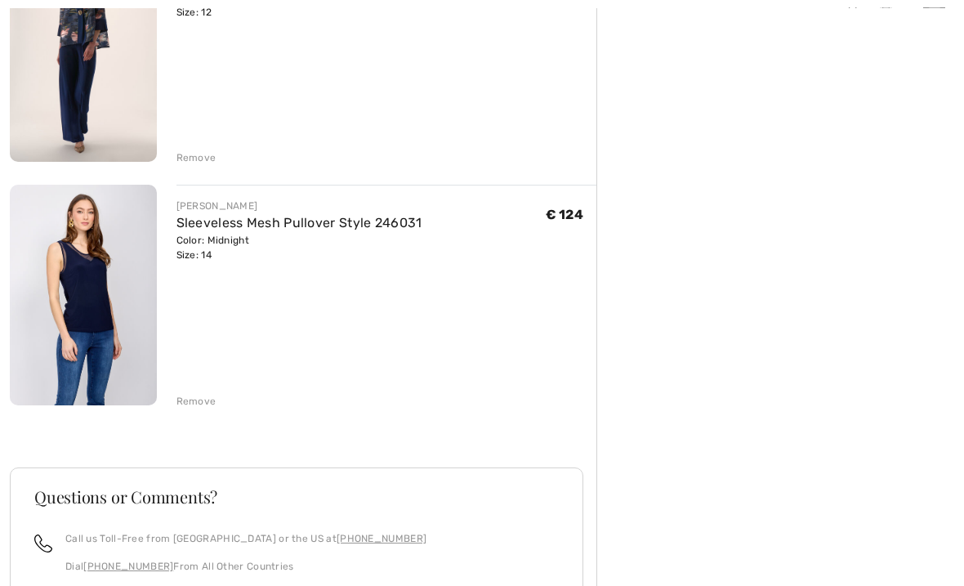
scroll to position [515, 0]
click at [74, 385] on img at bounding box center [83, 295] width 147 height 220
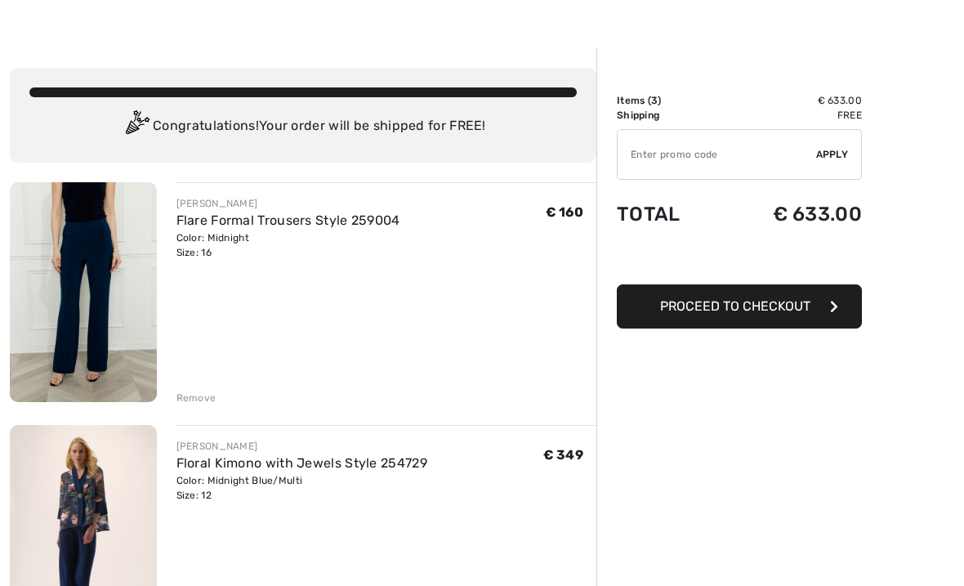
scroll to position [34, 0]
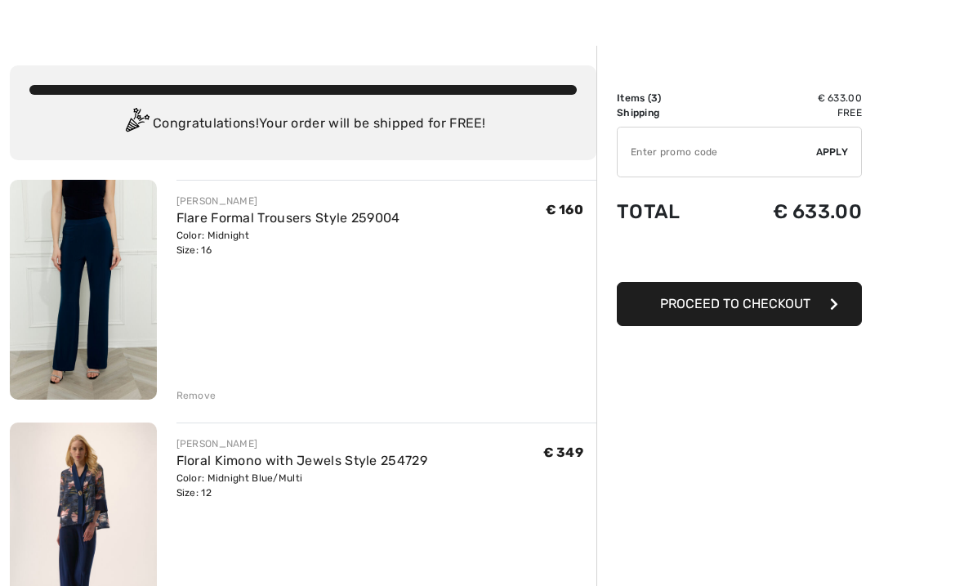
click at [80, 315] on img at bounding box center [83, 290] width 147 height 220
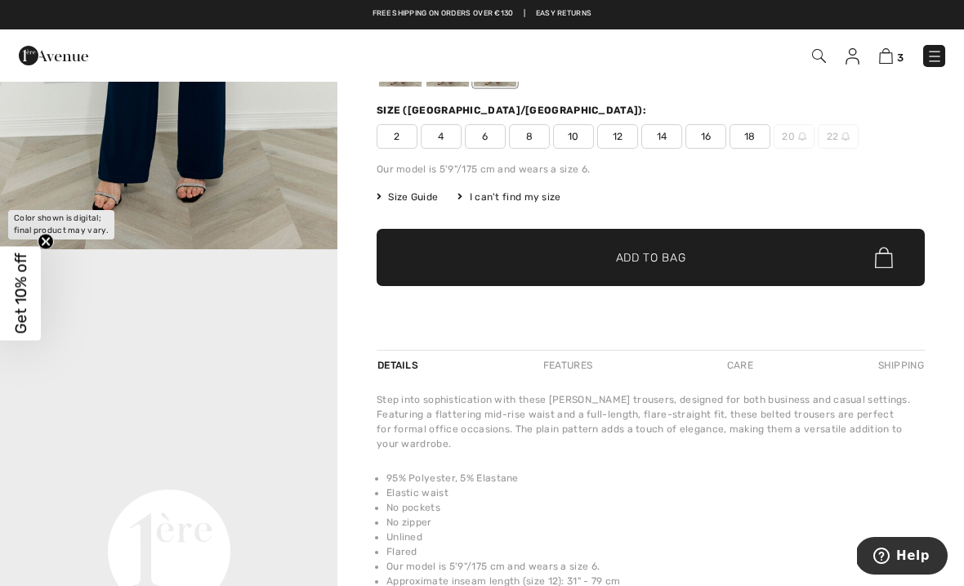
scroll to position [187, 0]
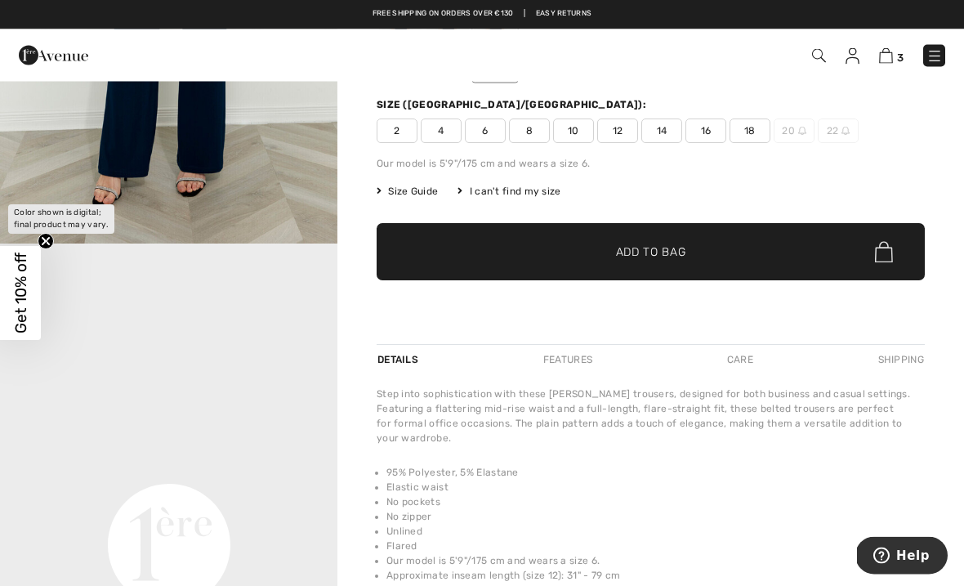
click at [886, 49] on img at bounding box center [886, 56] width 14 height 16
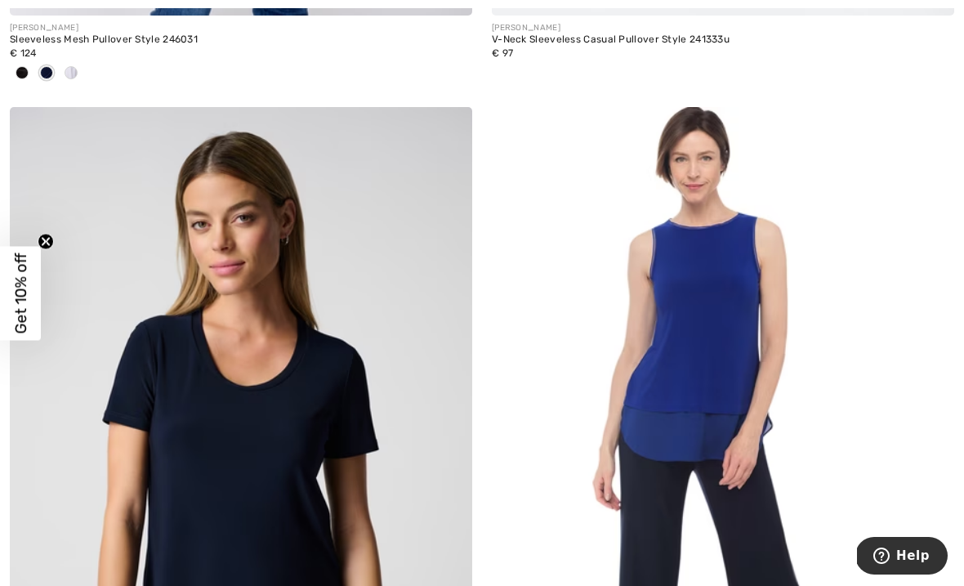
scroll to position [883, 0]
click at [238, 408] on img at bounding box center [241, 453] width 462 height 694
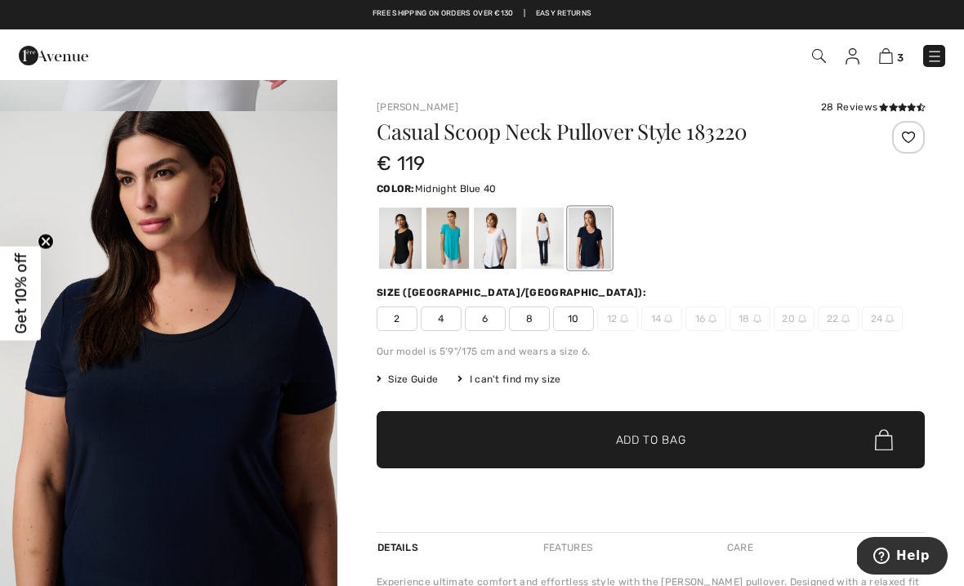
scroll to position [2502, 0]
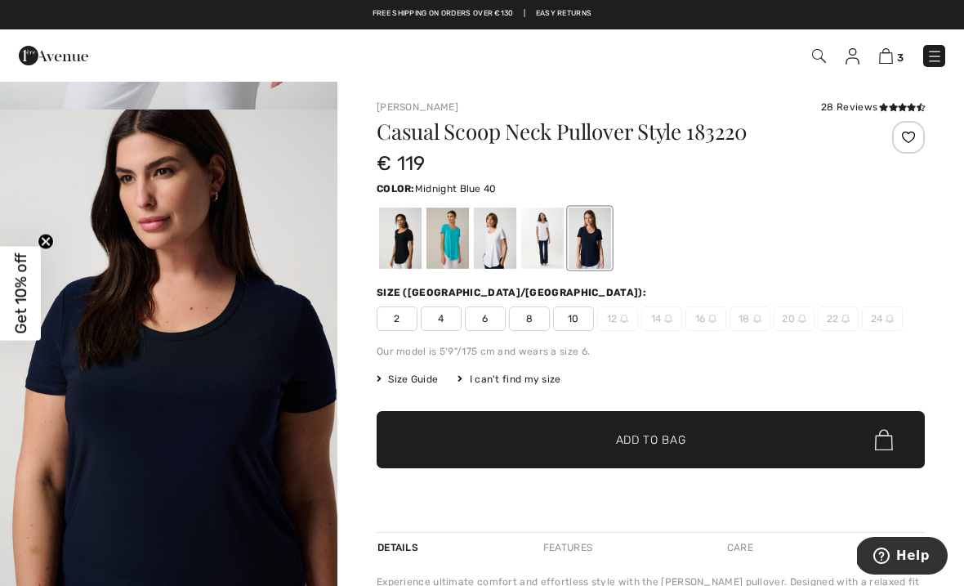
click at [587, 244] on div at bounding box center [590, 238] width 42 height 61
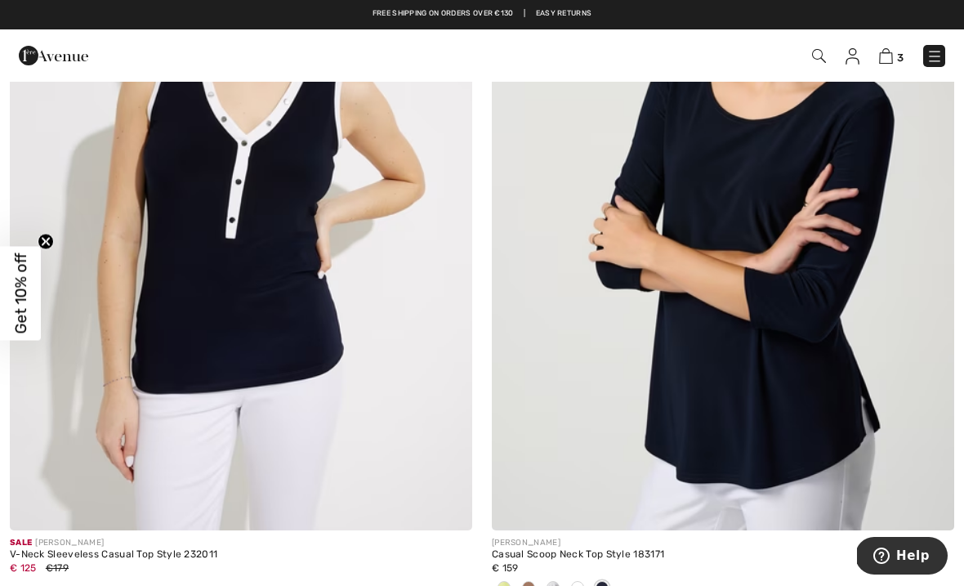
scroll to position [2722, 0]
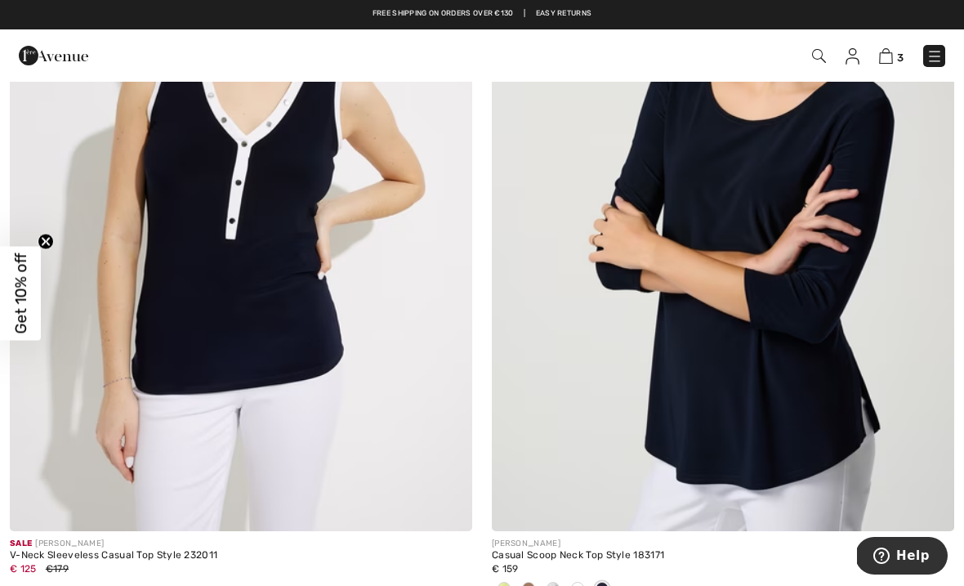
click at [681, 257] on img at bounding box center [723, 184] width 462 height 694
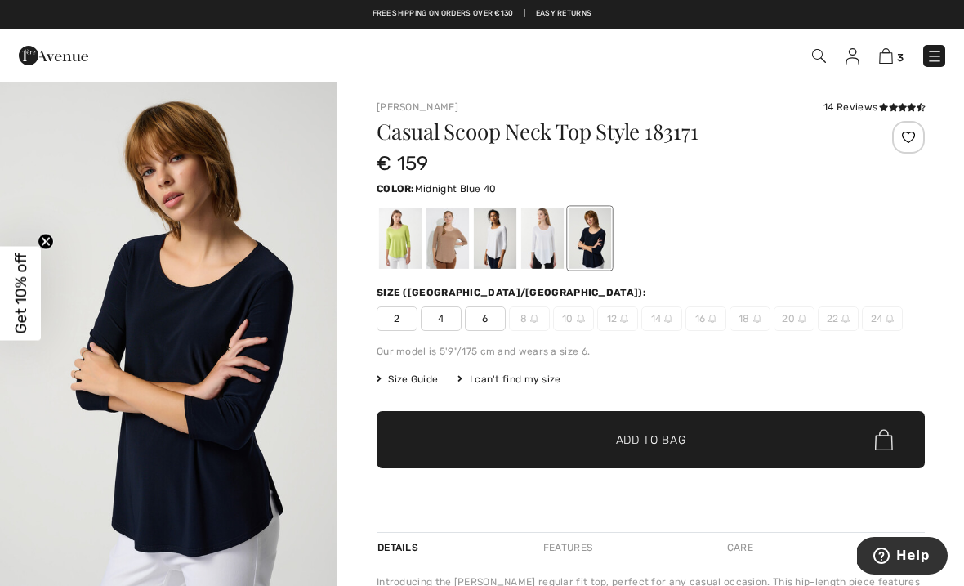
click at [602, 225] on div at bounding box center [590, 238] width 42 height 61
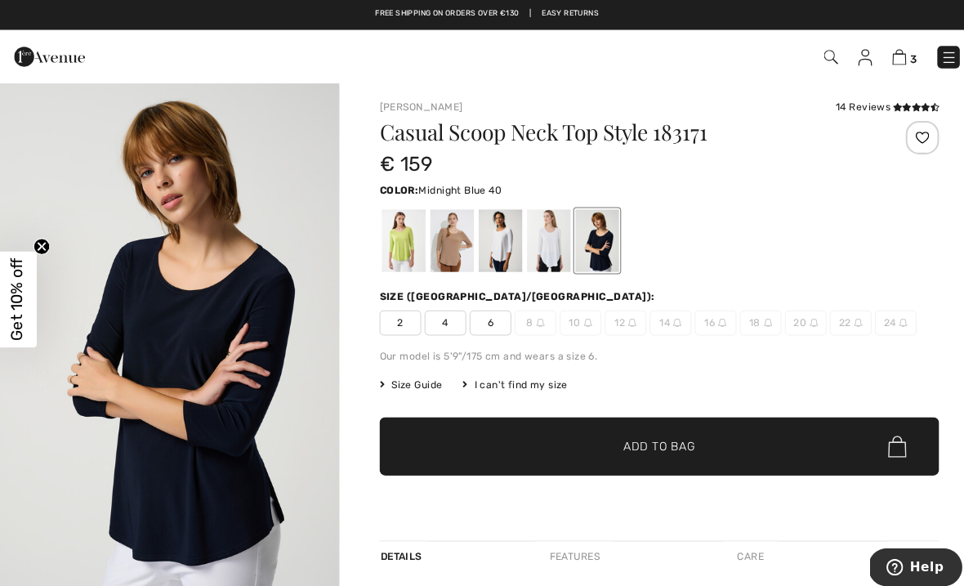
scroll to position [17, 0]
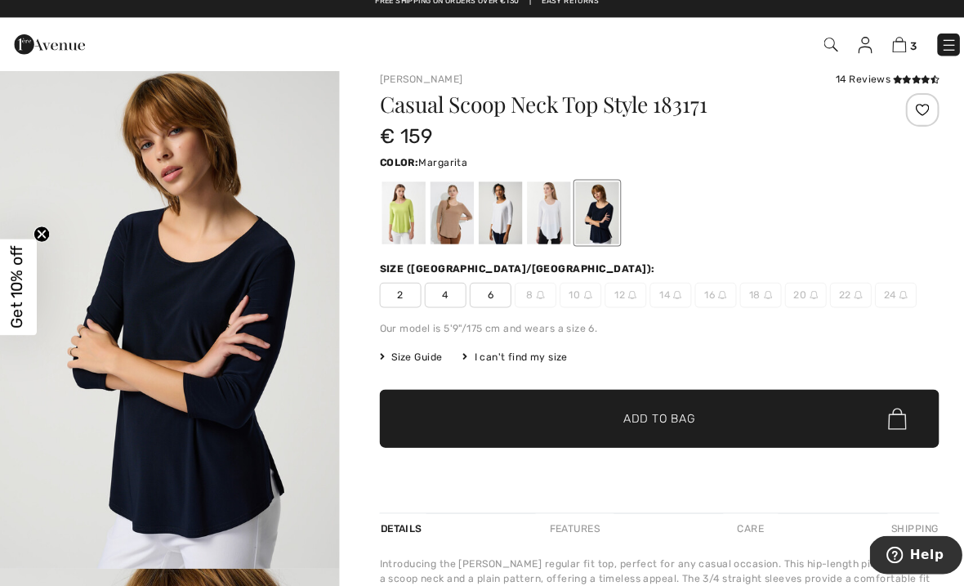
click at [383, 191] on div at bounding box center [400, 220] width 42 height 61
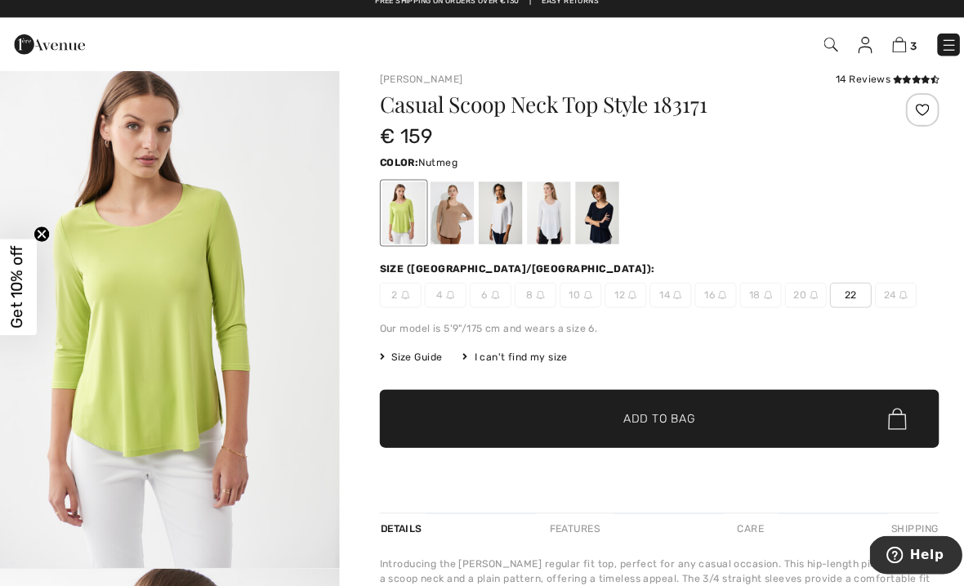
click at [441, 214] on div at bounding box center [447, 220] width 42 height 61
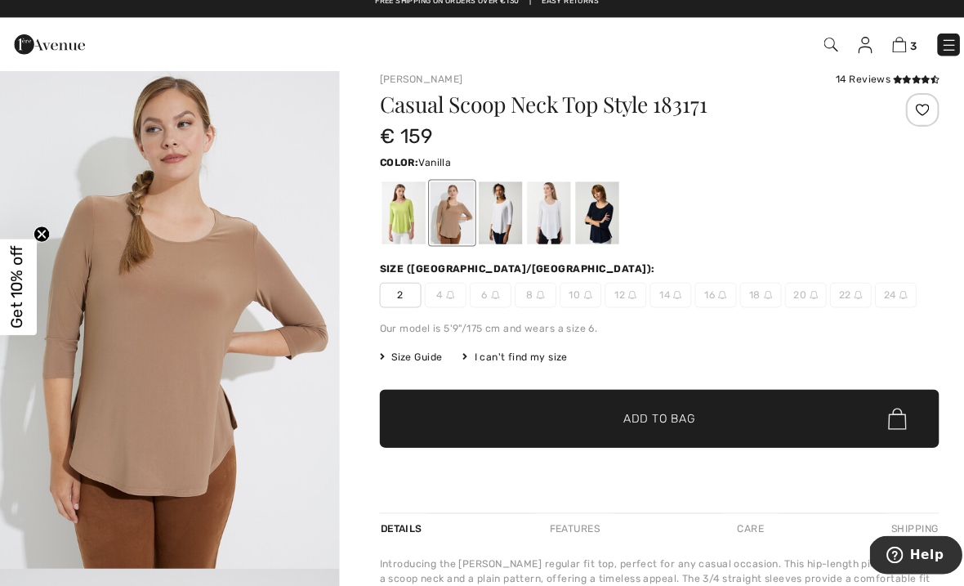
click at [504, 212] on div at bounding box center [495, 220] width 42 height 61
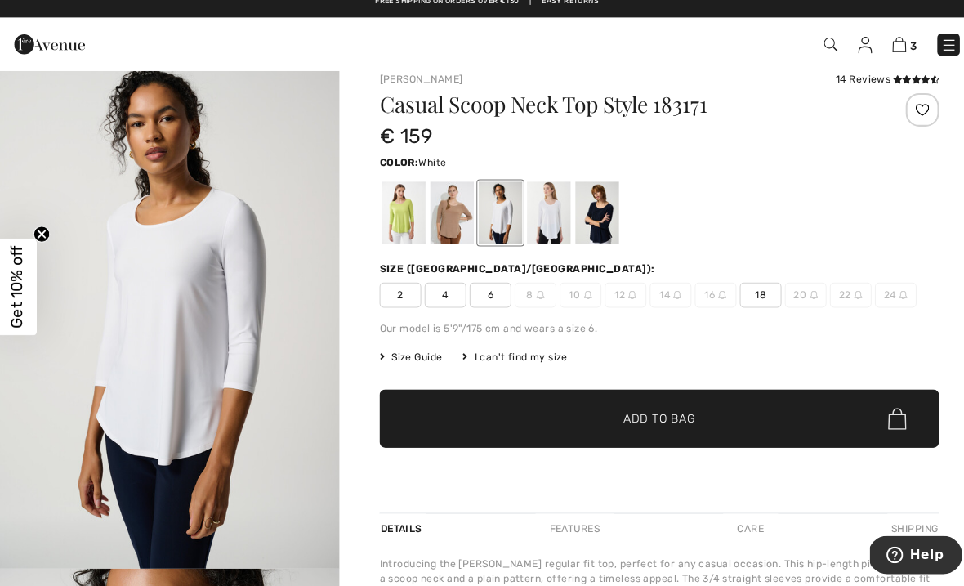
click at [534, 217] on div at bounding box center [542, 220] width 42 height 61
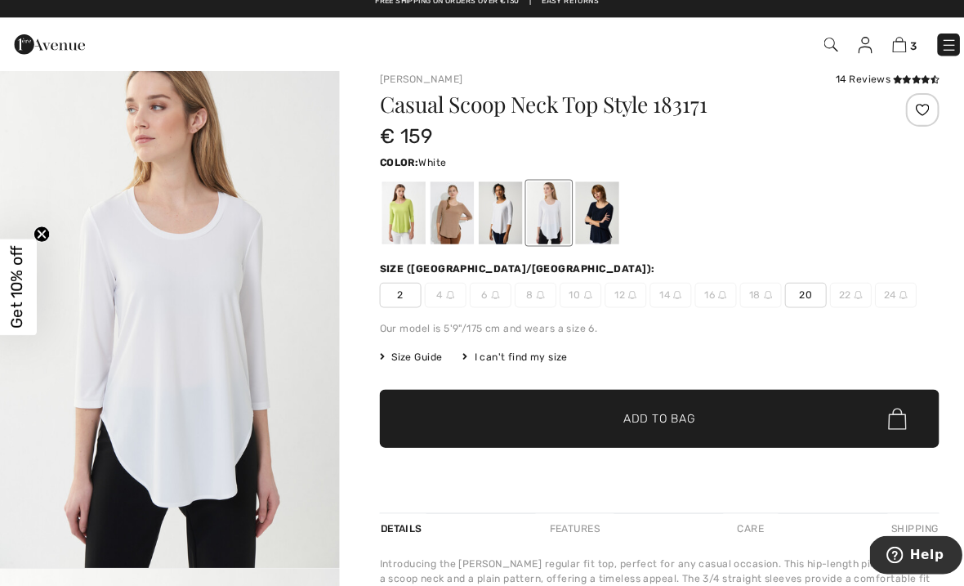
click at [584, 219] on div at bounding box center [590, 220] width 42 height 61
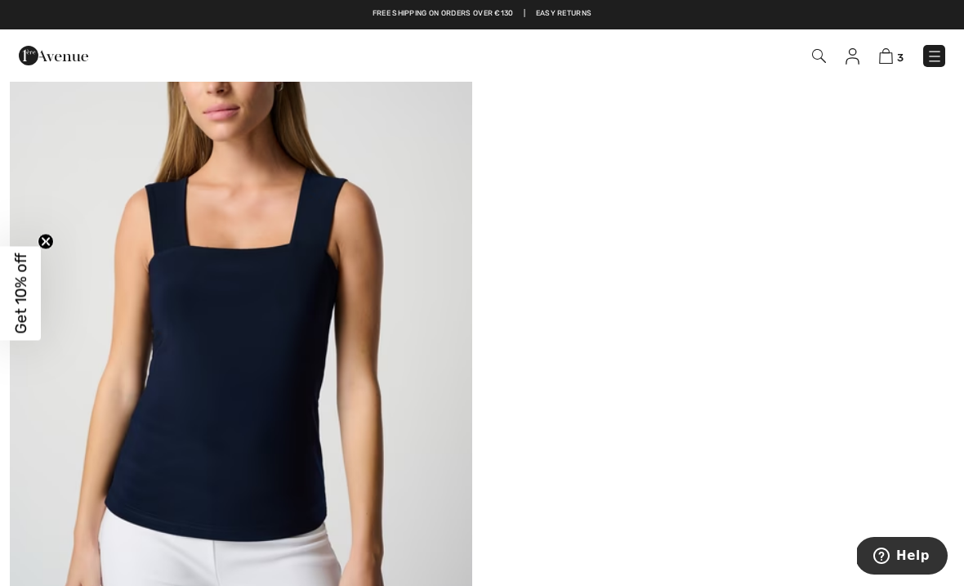
scroll to position [3416, 0]
click at [193, 442] on img at bounding box center [241, 275] width 462 height 694
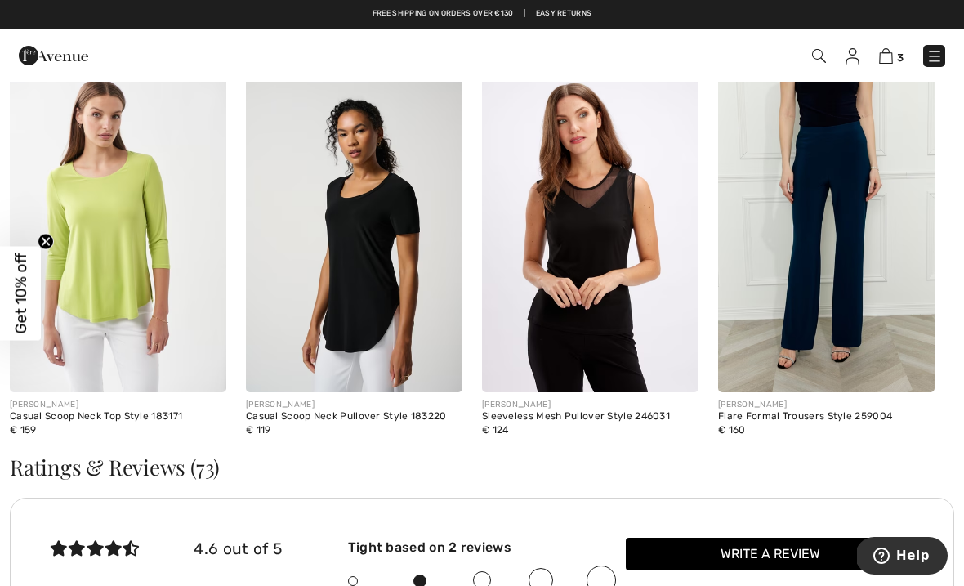
scroll to position [2387, 0]
